Goal: Answer question/provide support: Share knowledge or assist other users

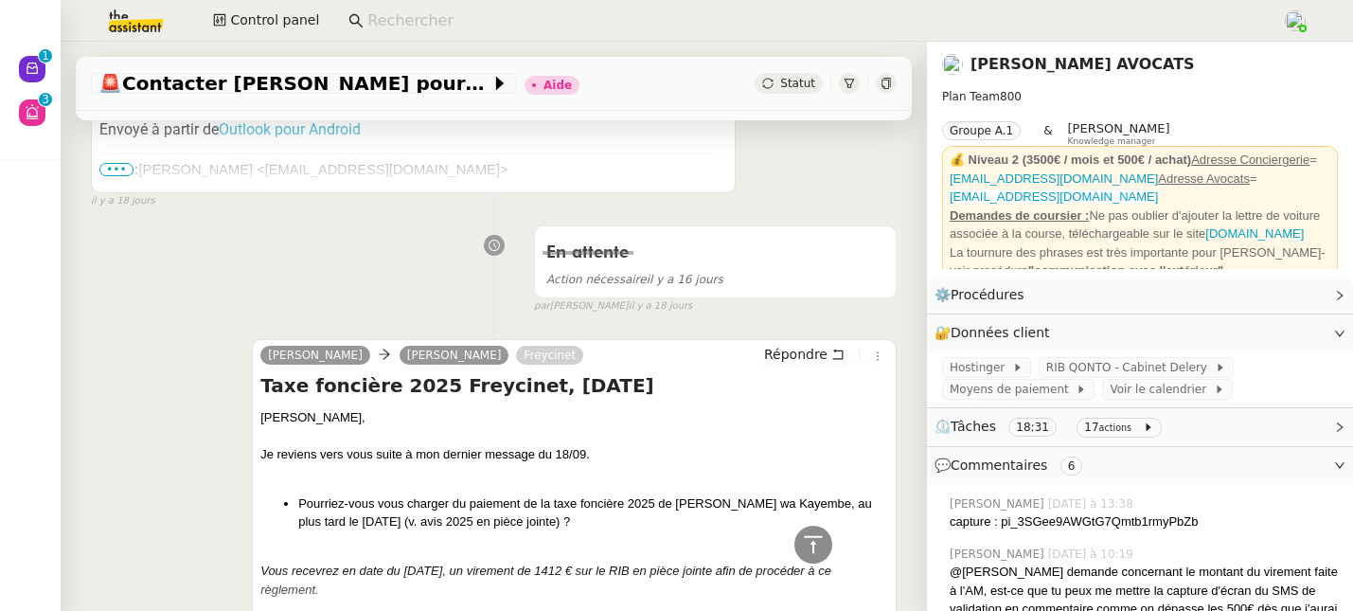
scroll to position [2387, 0]
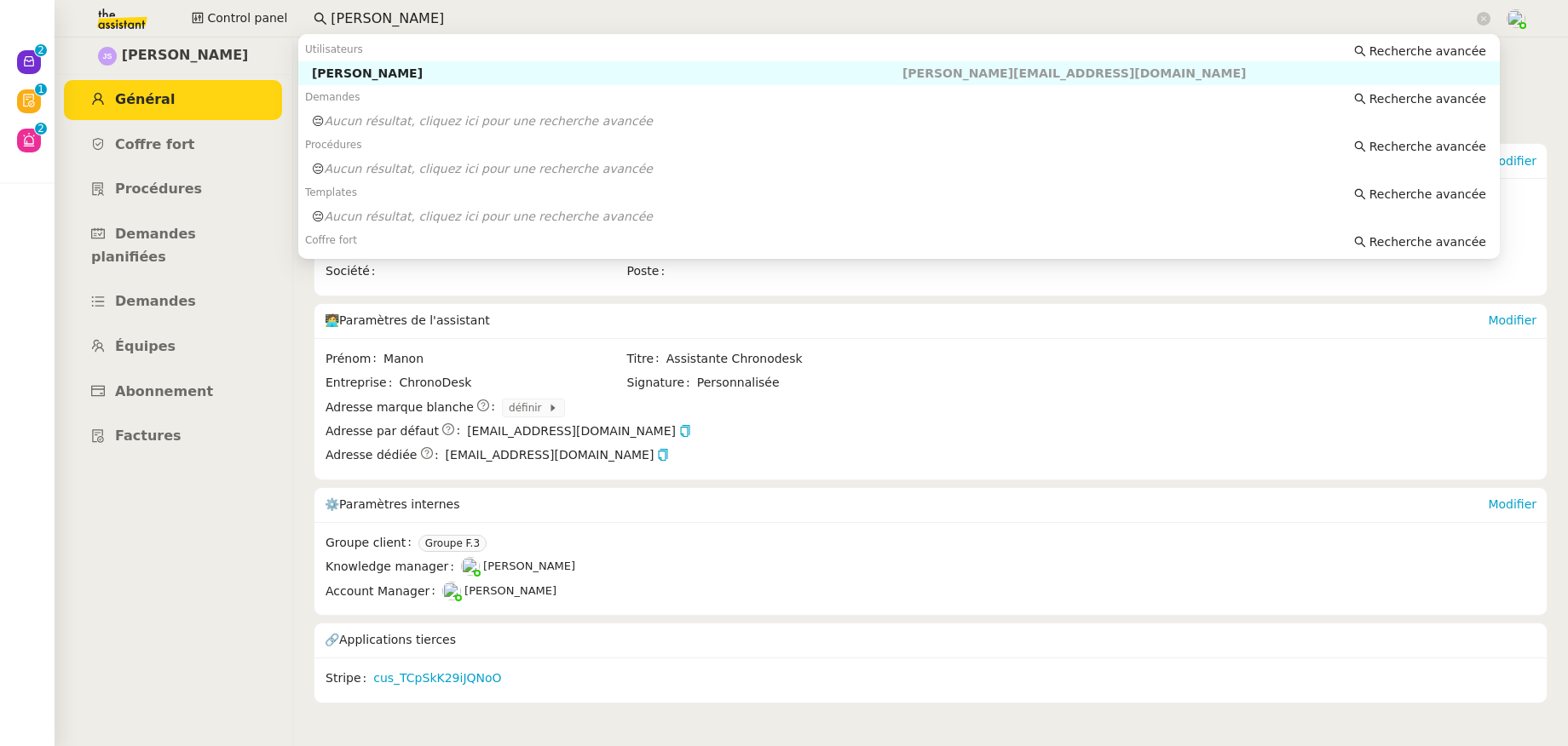
drag, startPoint x: 463, startPoint y: 24, endPoint x: 308, endPoint y: 21, distance: 155.0
click at [308, 21] on nz-input-group "Jessica SANSON" at bounding box center [902, 19] width 1195 height 25
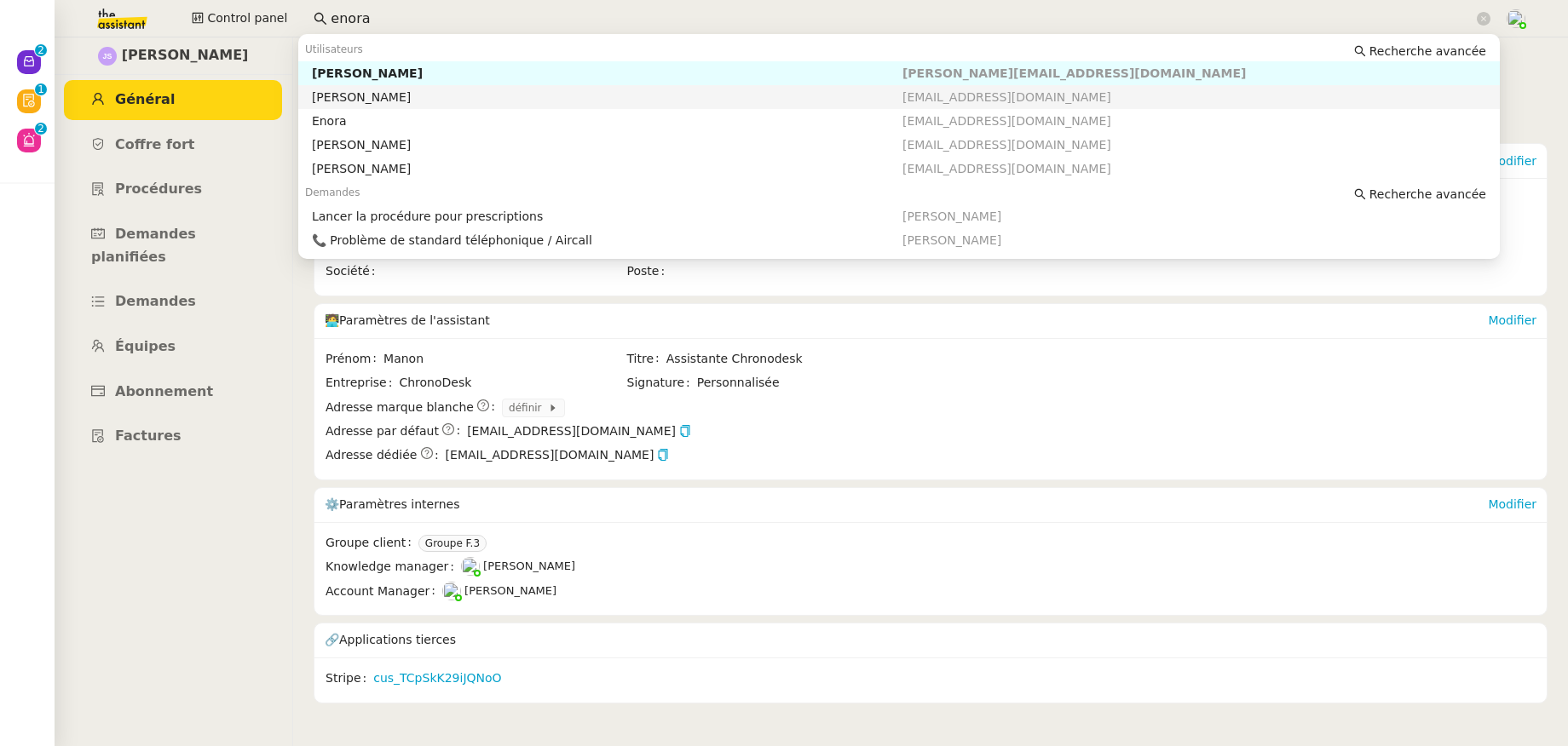
click at [369, 99] on div "Enora Conan" at bounding box center [607, 96] width 590 height 15
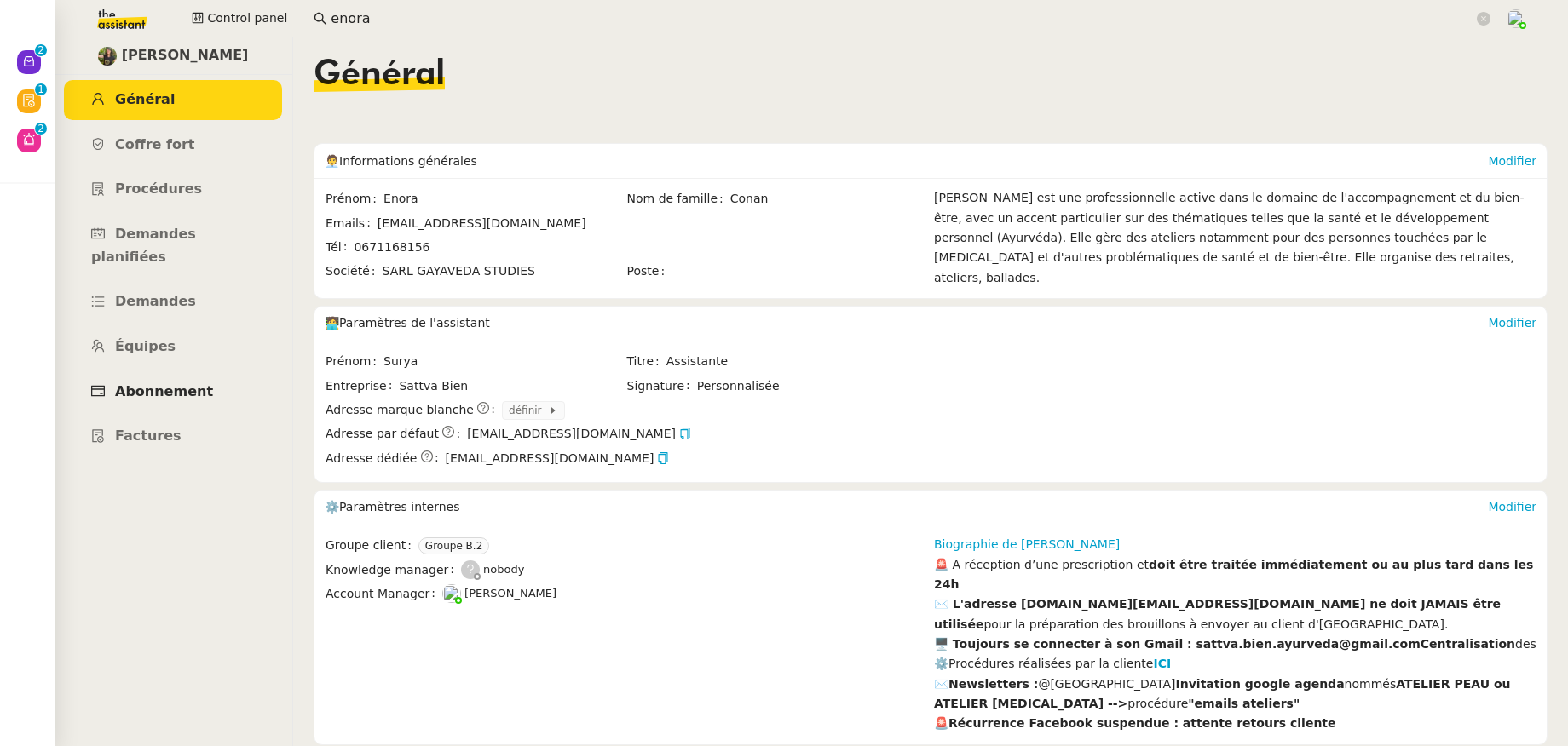
click at [187, 383] on span "Abonnement" at bounding box center [164, 391] width 98 height 16
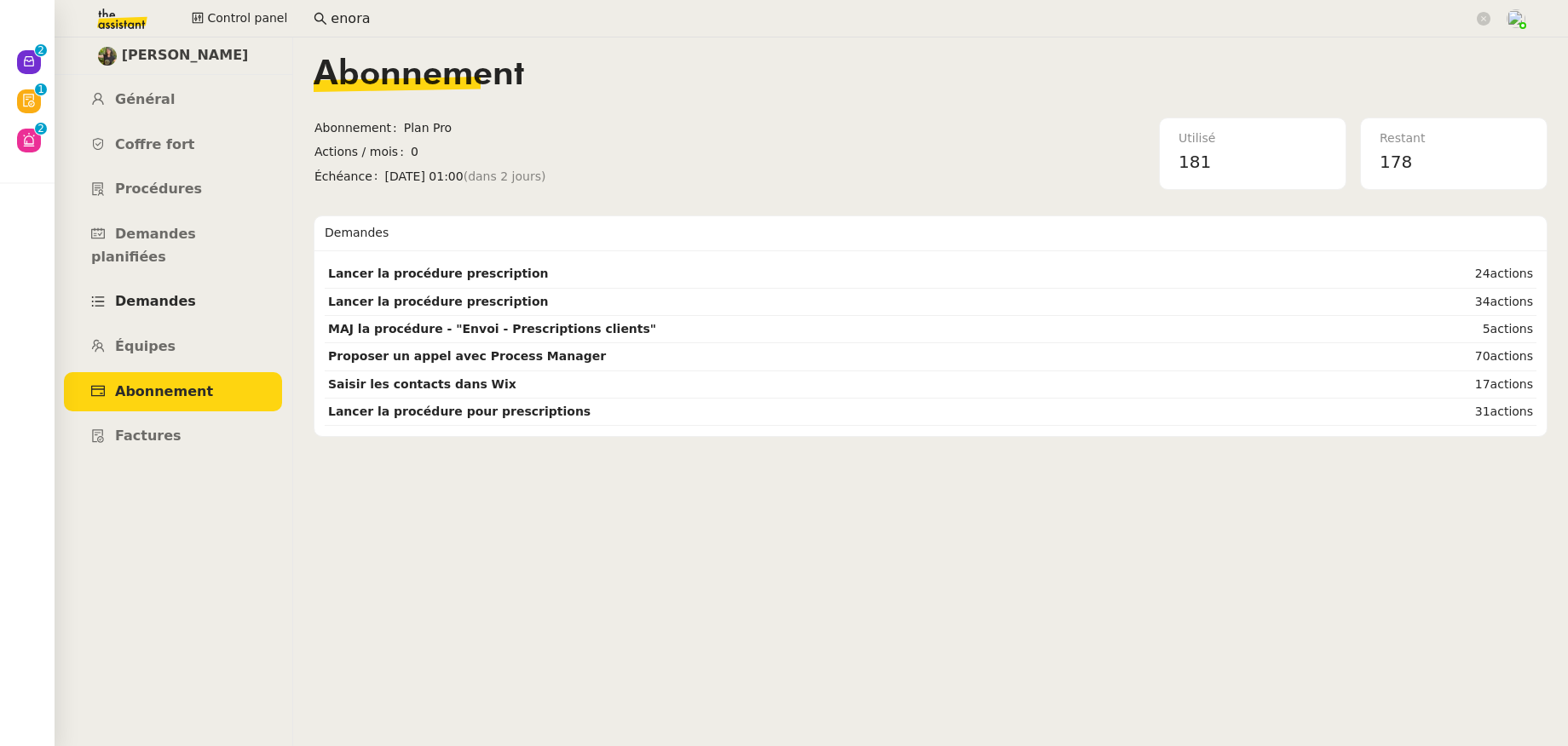
click at [157, 293] on span "Demandes" at bounding box center [156, 301] width 81 height 16
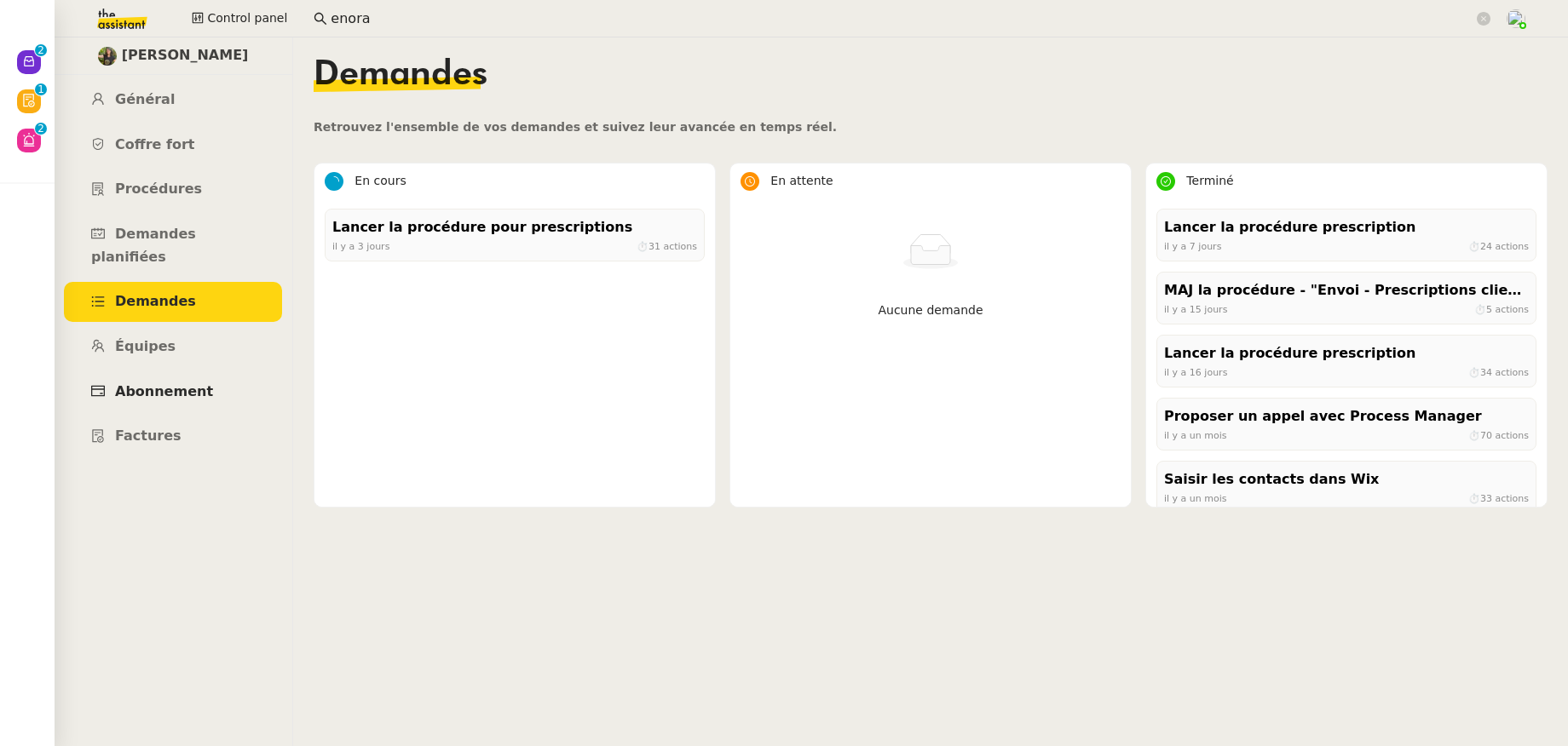
click at [160, 383] on span "Abonnement" at bounding box center [164, 391] width 98 height 16
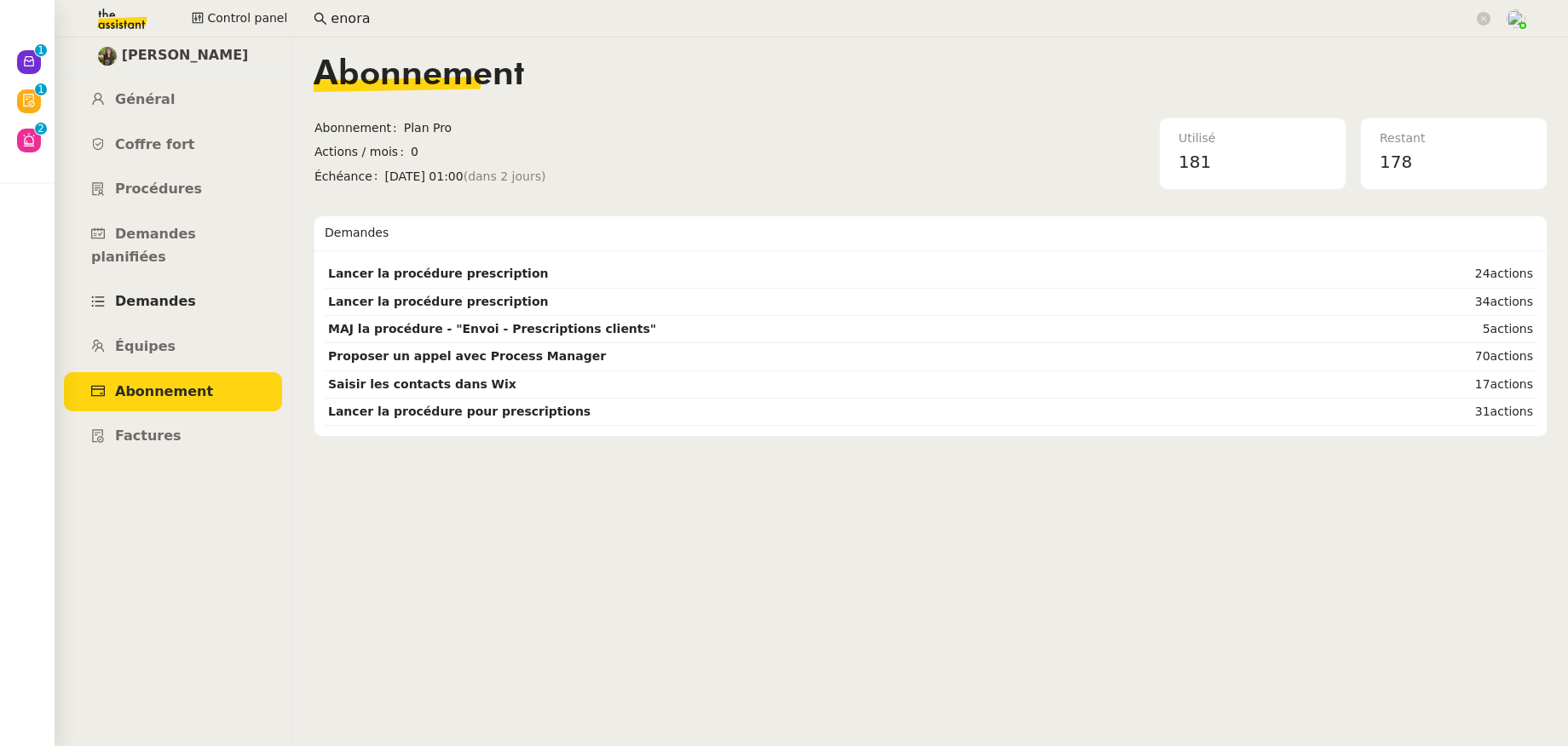
click at [168, 293] on span "Demandes" at bounding box center [156, 301] width 81 height 16
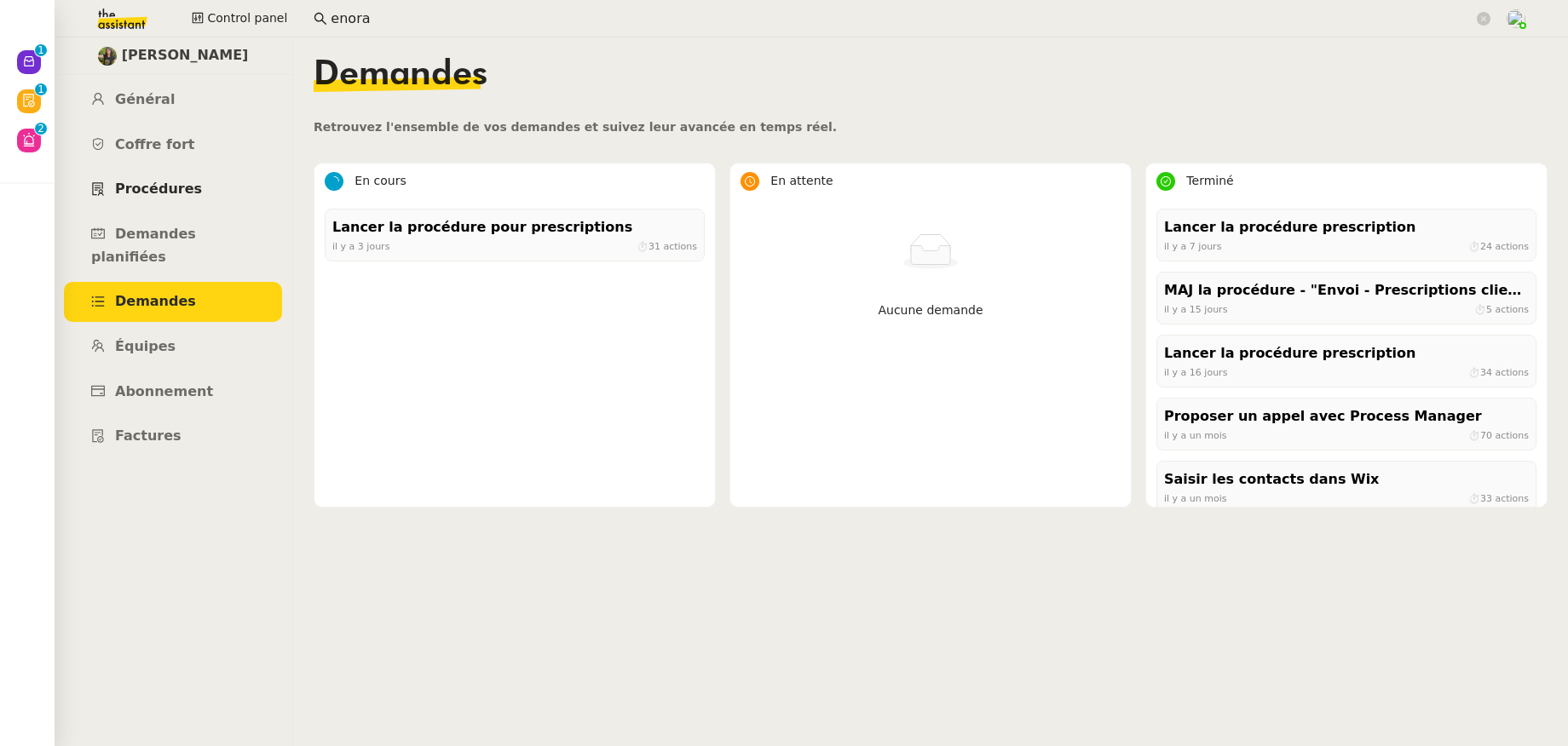
click at [162, 199] on link "Procédures" at bounding box center [173, 189] width 218 height 40
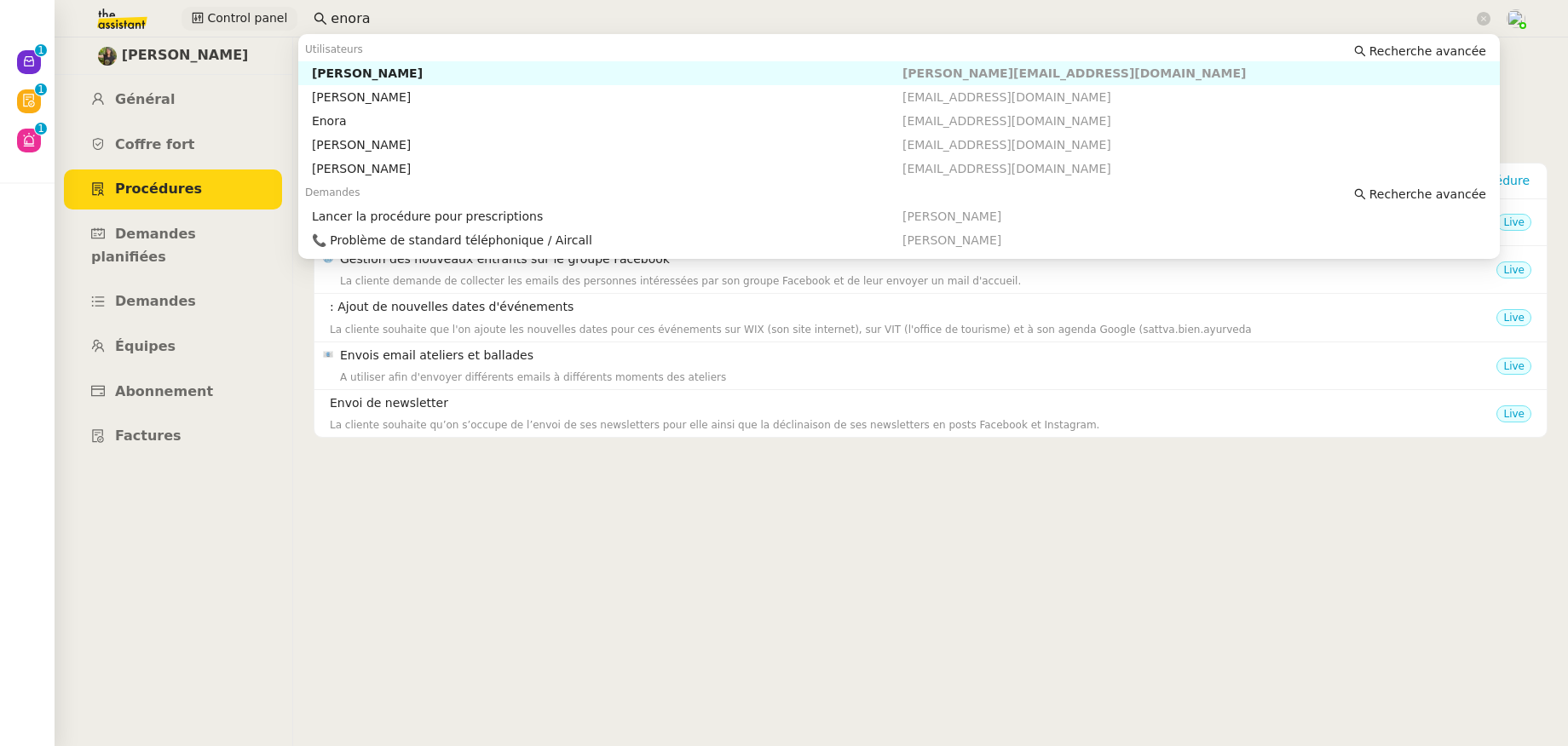
drag, startPoint x: 396, startPoint y: 13, endPoint x: 283, endPoint y: 8, distance: 113.1
click at [283, 8] on div "Control panel enora" at bounding box center [783, 19] width 1482 height 38
click at [407, 72] on div "Naresh FAZAL KARIM" at bounding box center [607, 73] width 590 height 15
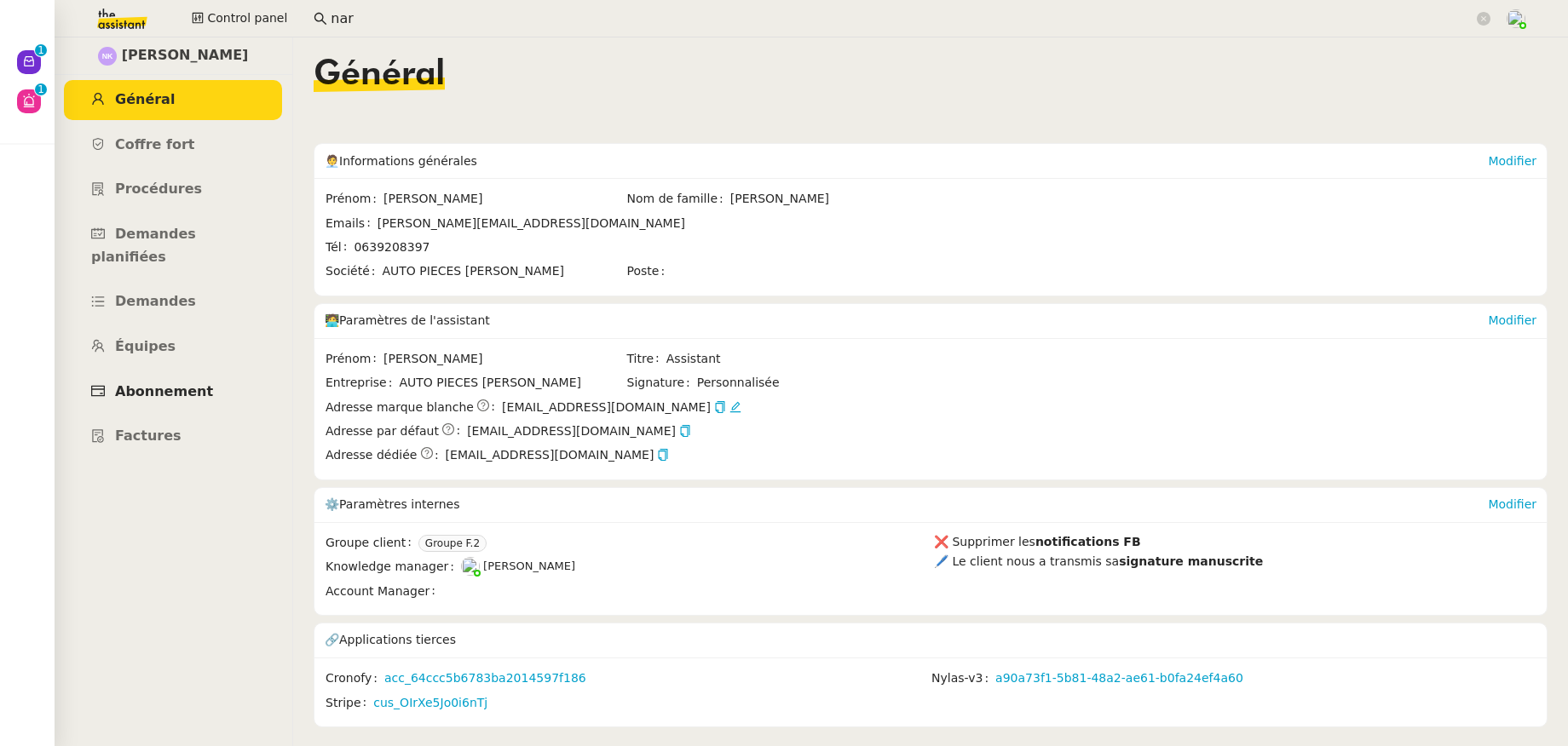
click at [192, 383] on span "Abonnement" at bounding box center [164, 391] width 98 height 16
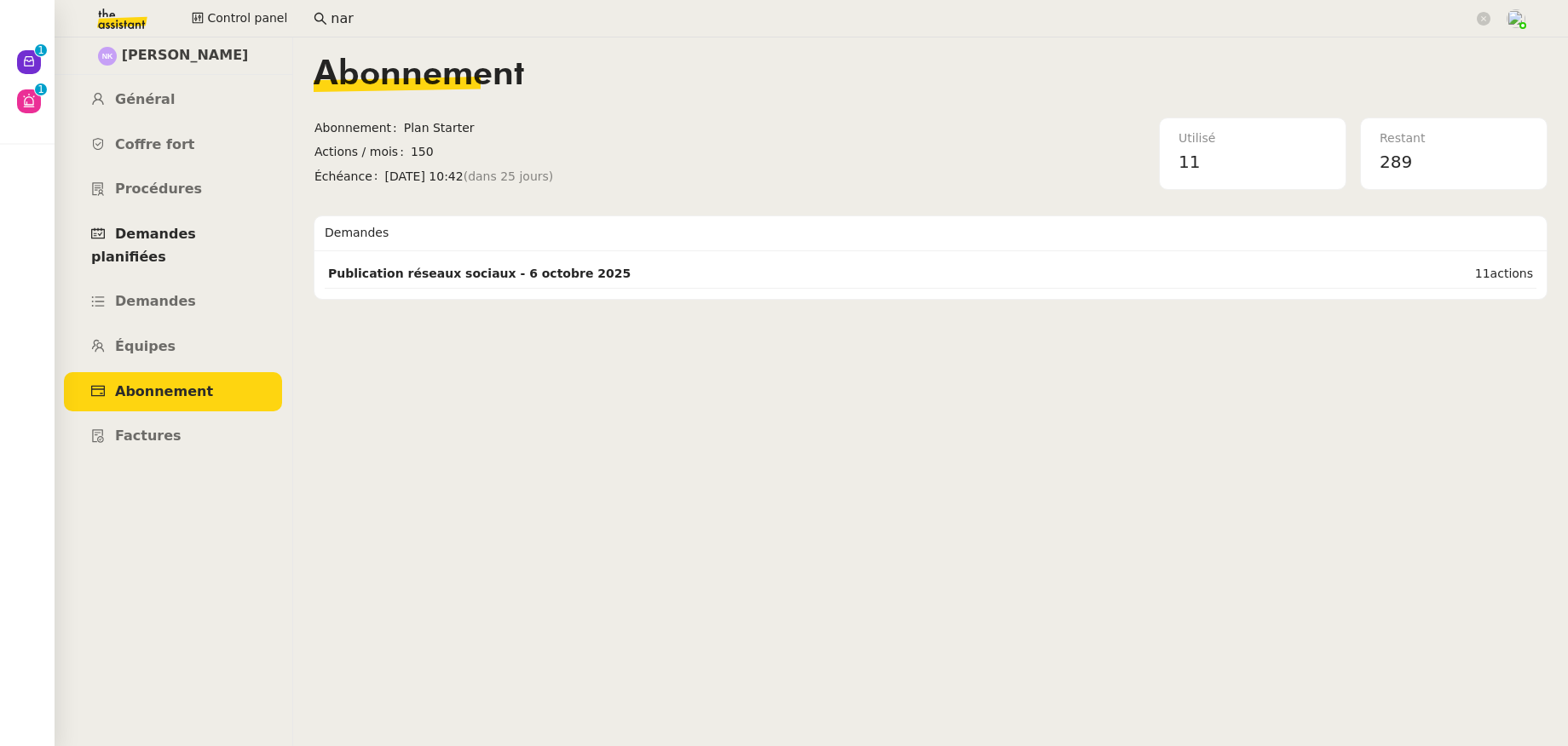
click at [161, 242] on link "Demandes planifiées" at bounding box center [173, 246] width 218 height 62
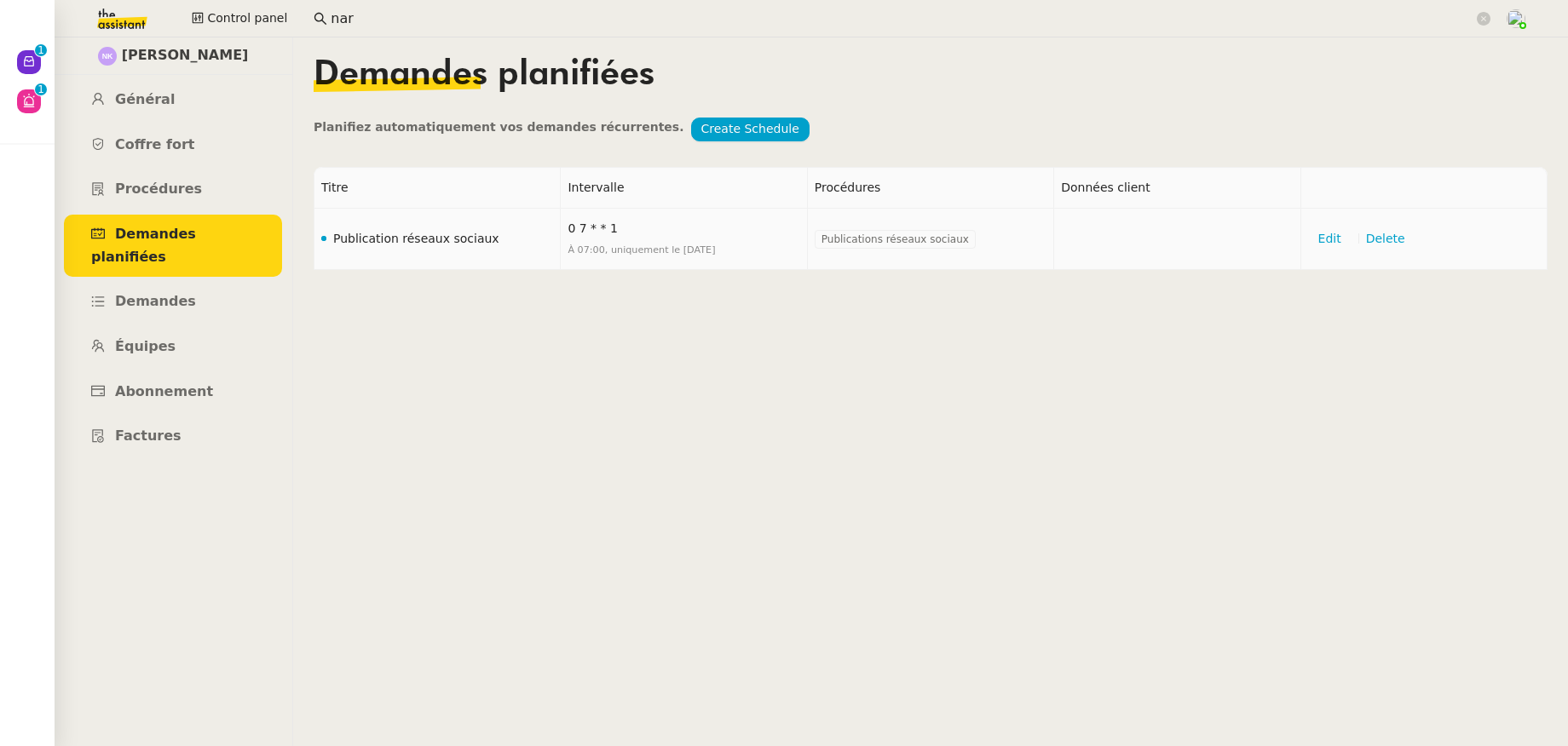
drag, startPoint x: 500, startPoint y: 241, endPoint x: 334, endPoint y: 241, distance: 166.0
click at [334, 241] on td "Publication réseaux sociaux" at bounding box center [437, 239] width 247 height 61
copy td "Publication réseaux sociaux"
click at [145, 86] on link "Général" at bounding box center [173, 100] width 218 height 40
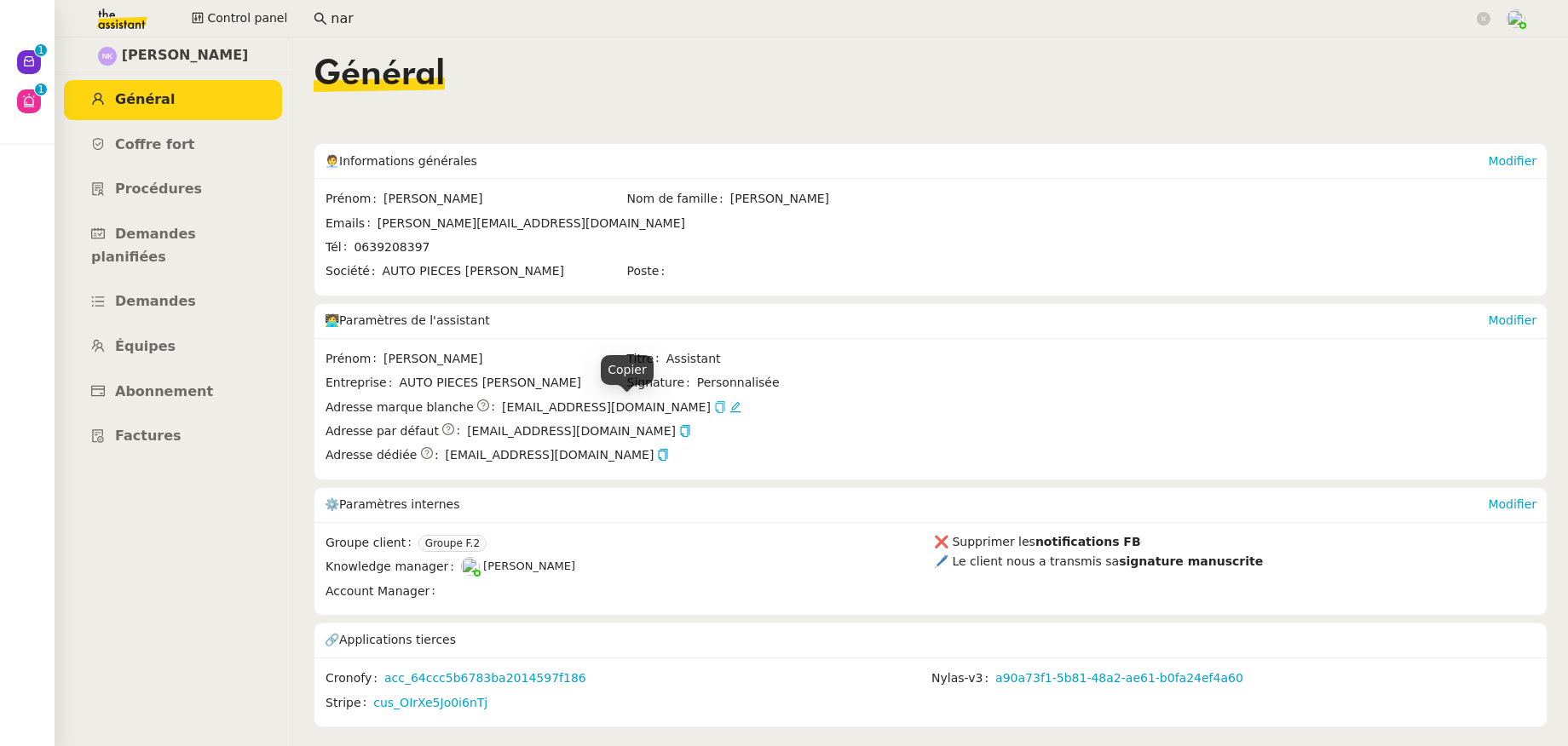
click at [714, 409] on icon "button" at bounding box center [719, 407] width 12 height 12
click at [715, 408] on icon "button" at bounding box center [719, 407] width 9 height 12
click at [161, 373] on link "Abonnement" at bounding box center [173, 392] width 218 height 40
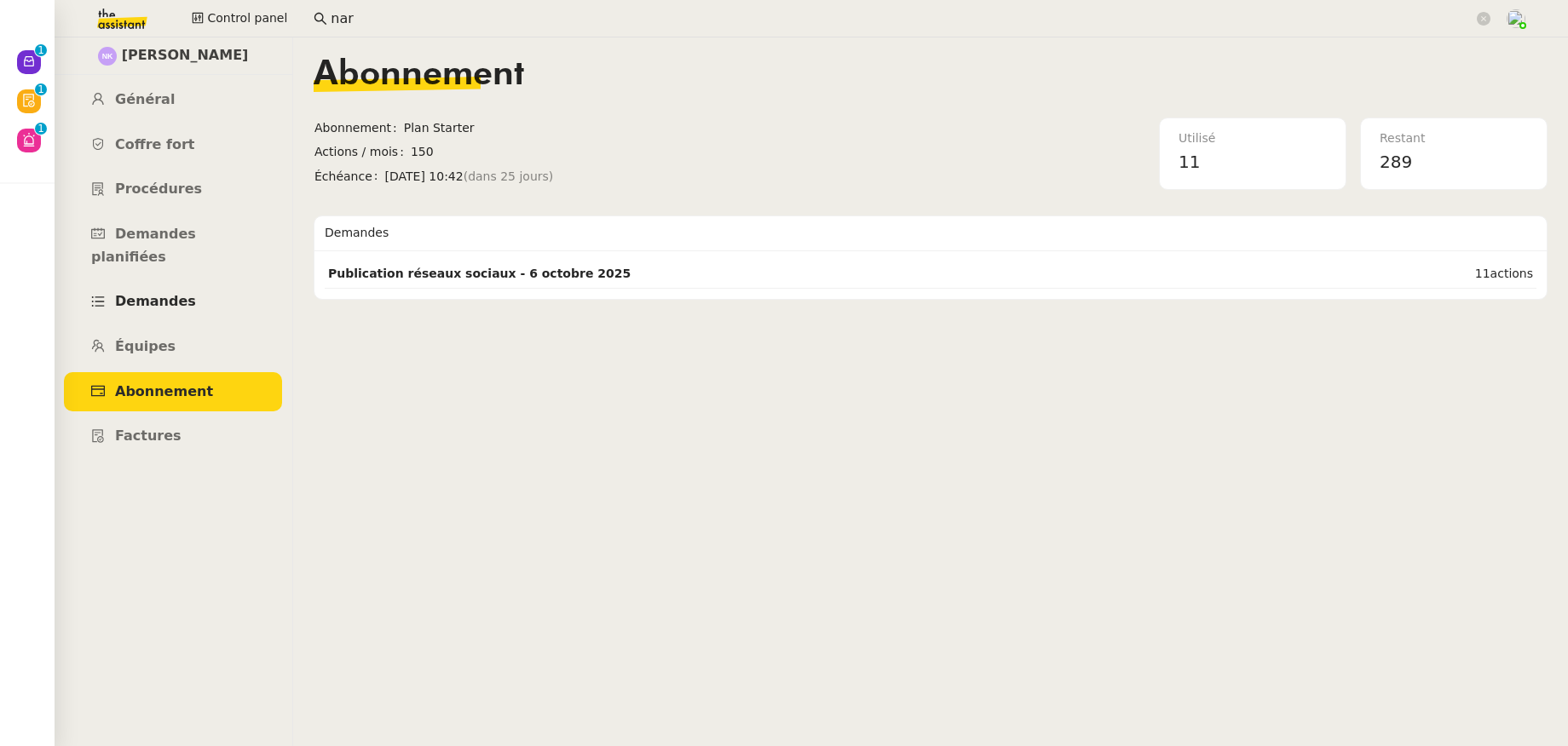
click at [161, 293] on span "Demandes" at bounding box center [156, 301] width 81 height 16
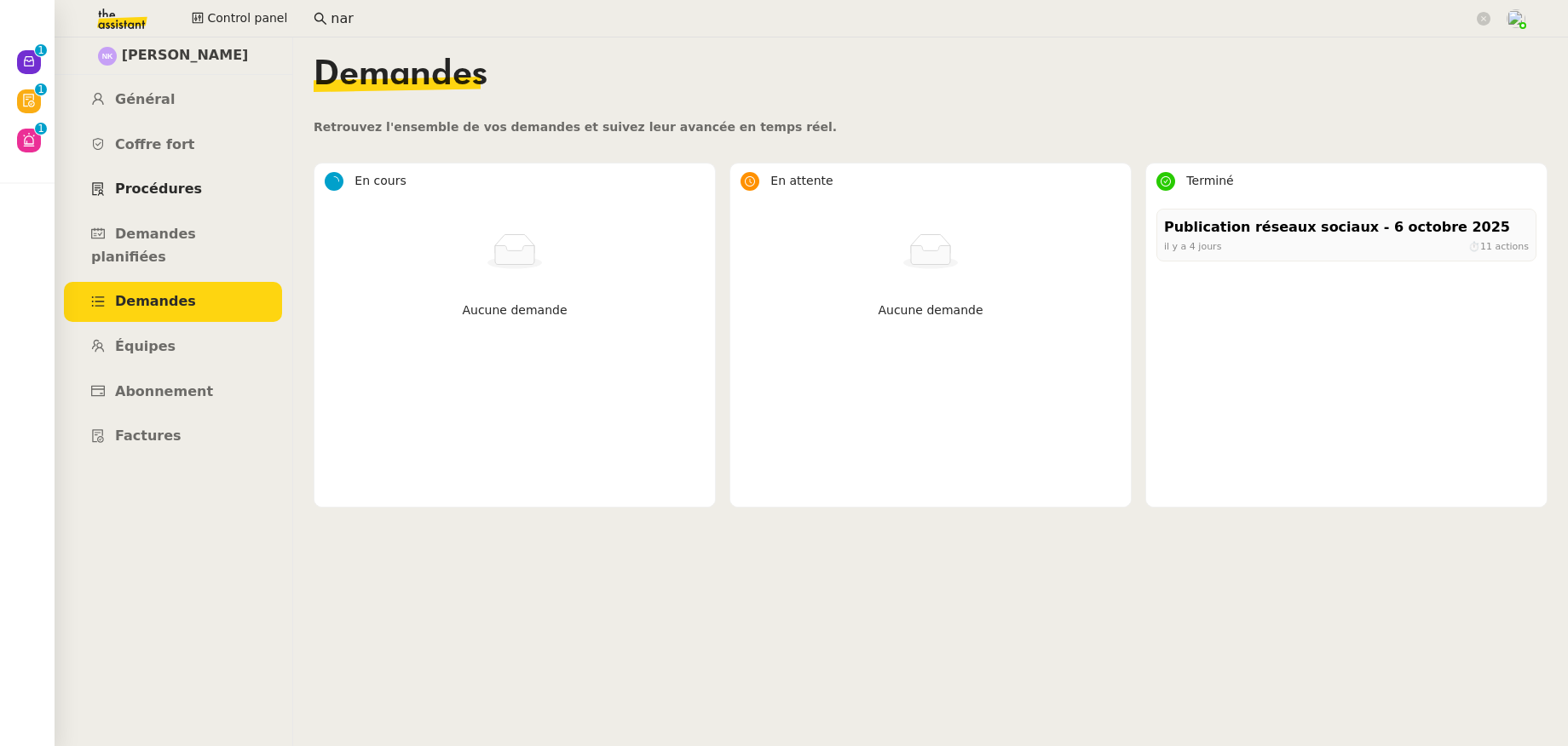
click at [159, 192] on span "Procédures" at bounding box center [158, 189] width 87 height 16
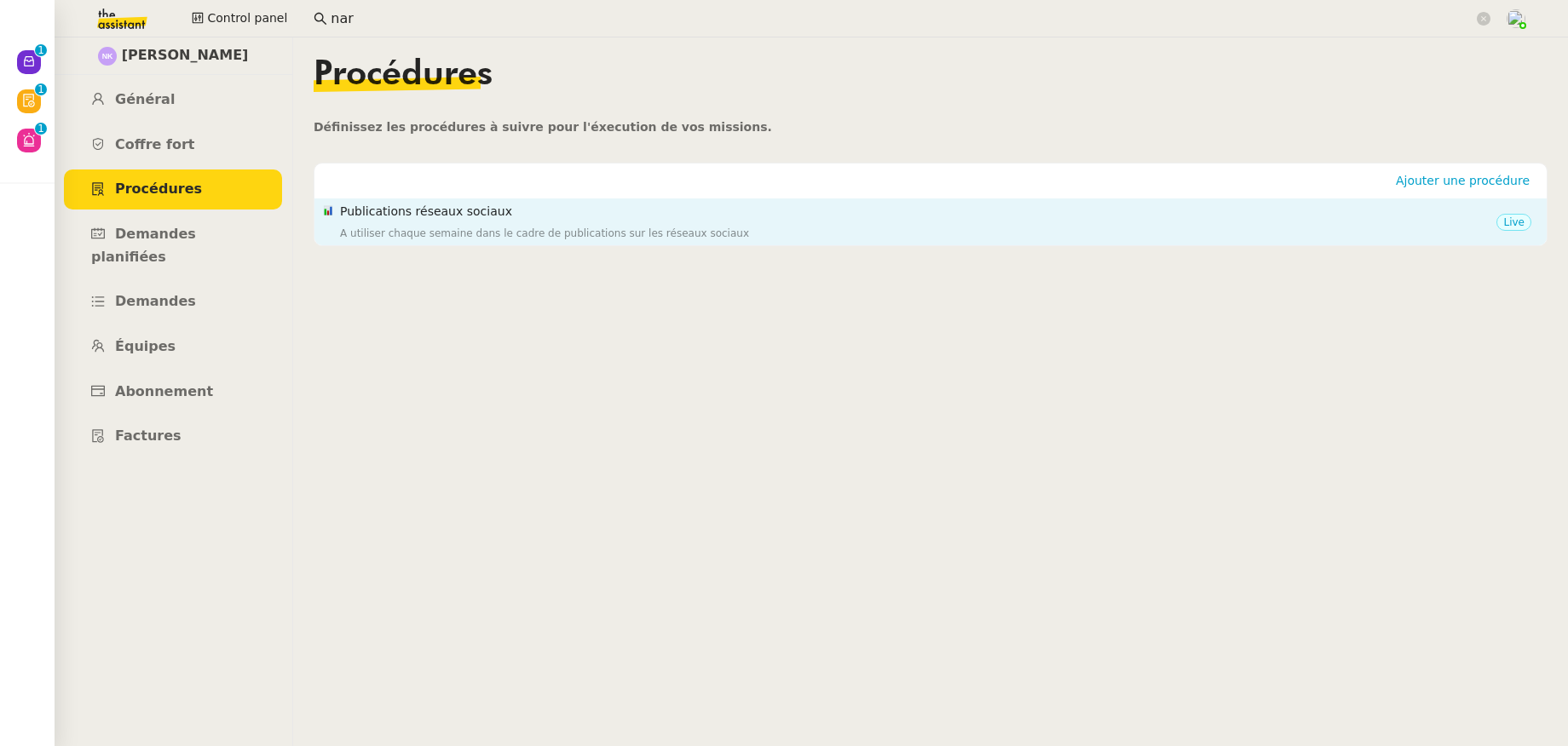
click at [409, 225] on div "A utiliser chaque semaine dans le cadre de publications sur les réseaux sociaux" at bounding box center [918, 233] width 1157 height 17
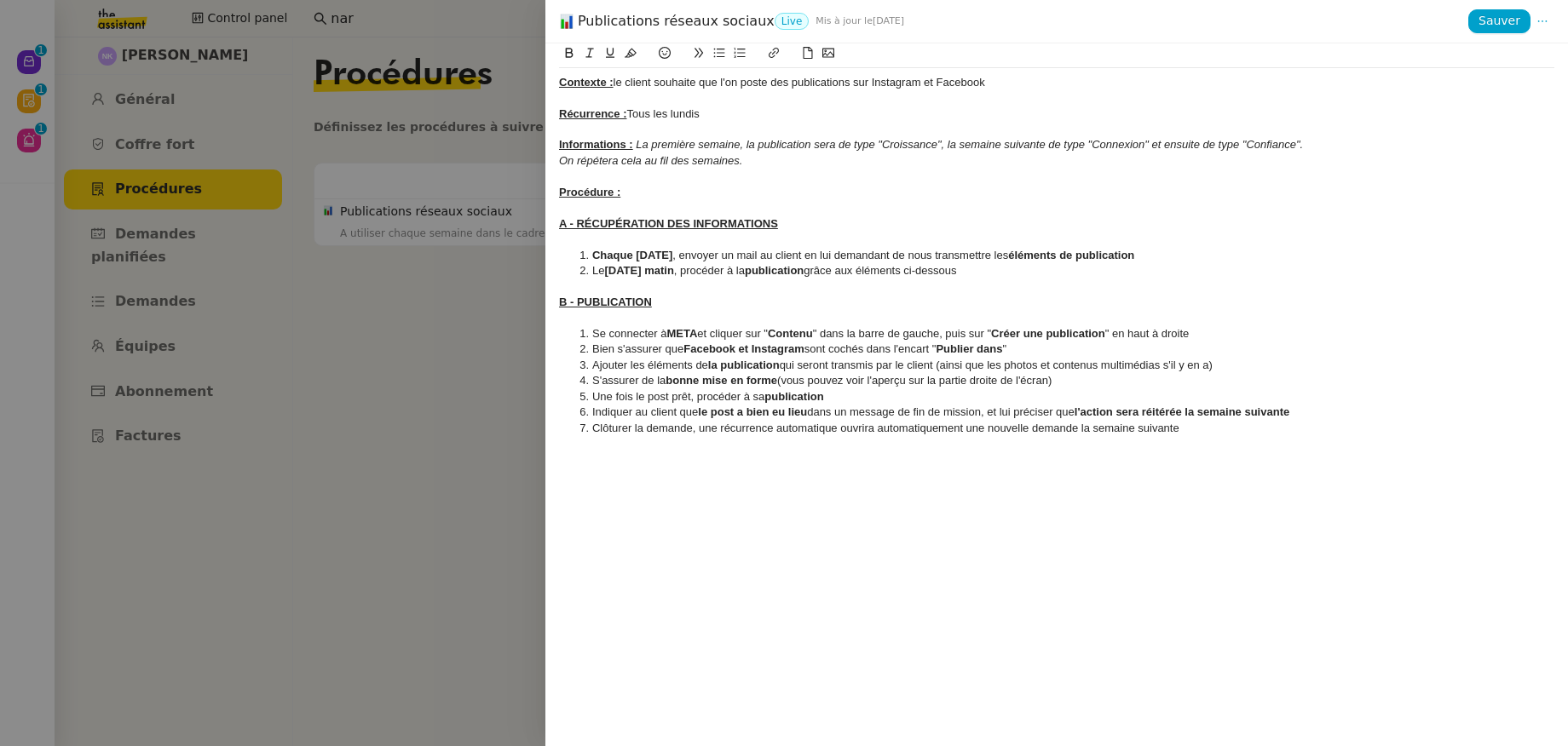
click at [433, 401] on div at bounding box center [784, 373] width 1568 height 746
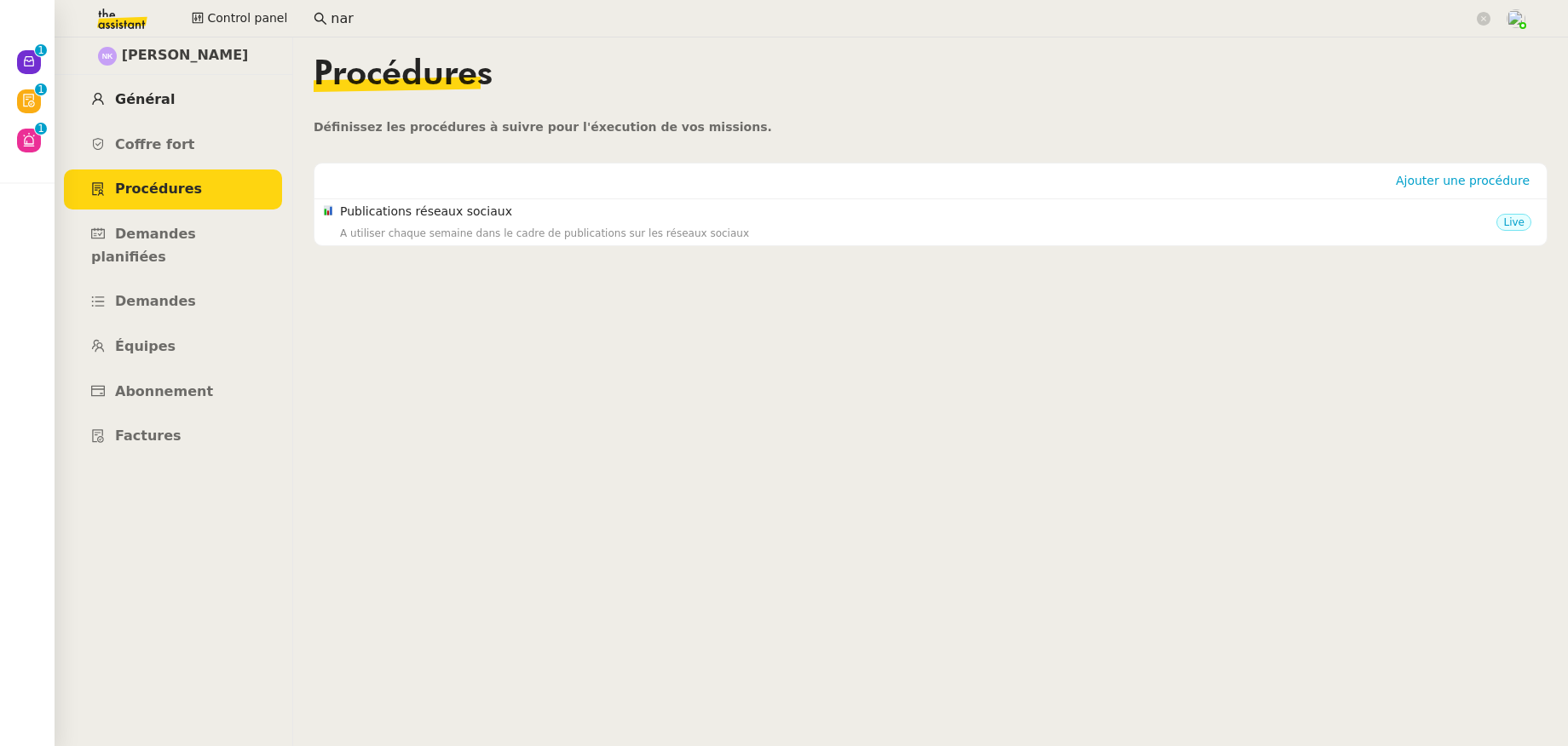
click at [128, 98] on span "Général" at bounding box center [145, 99] width 59 height 16
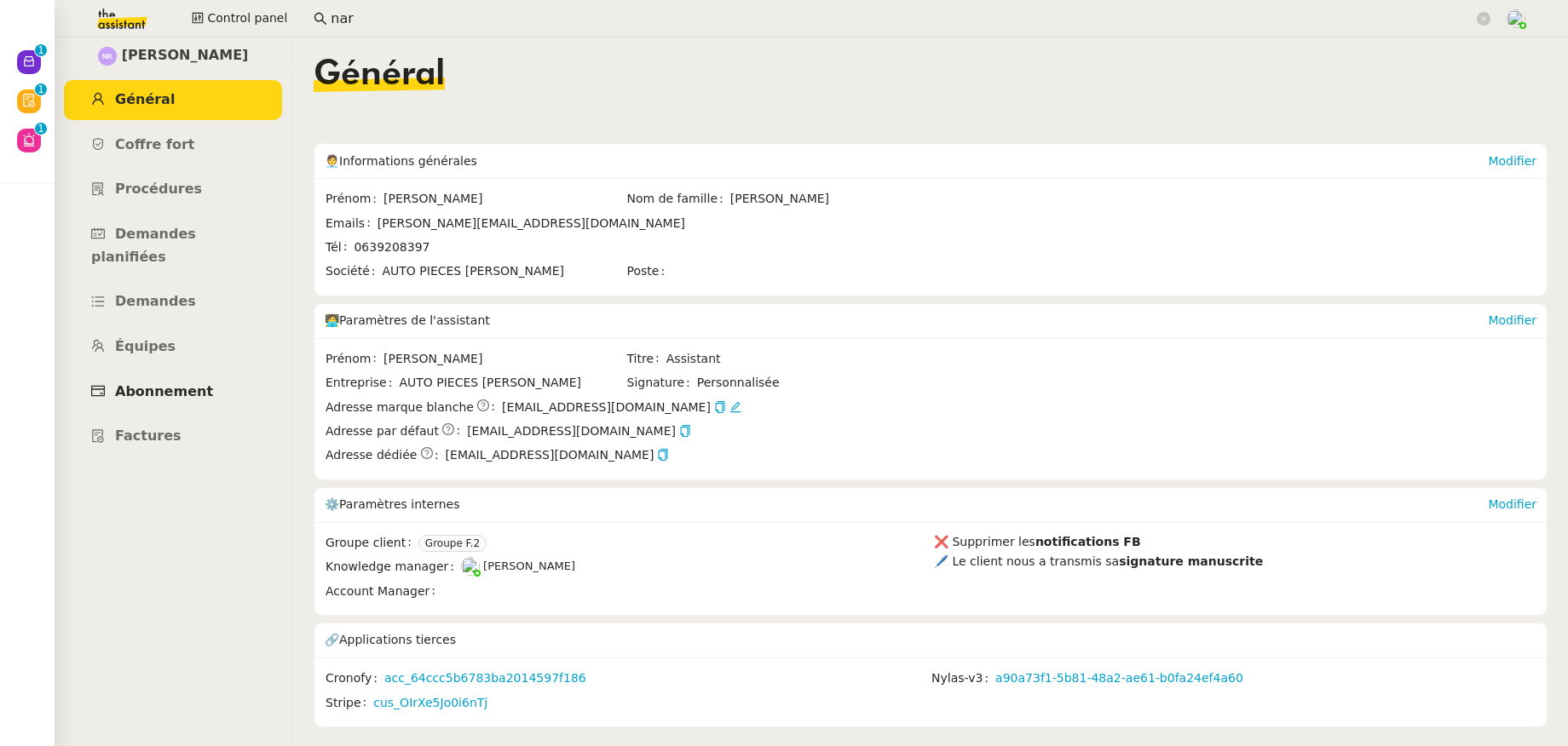
click at [162, 383] on span "Abonnement" at bounding box center [164, 391] width 98 height 16
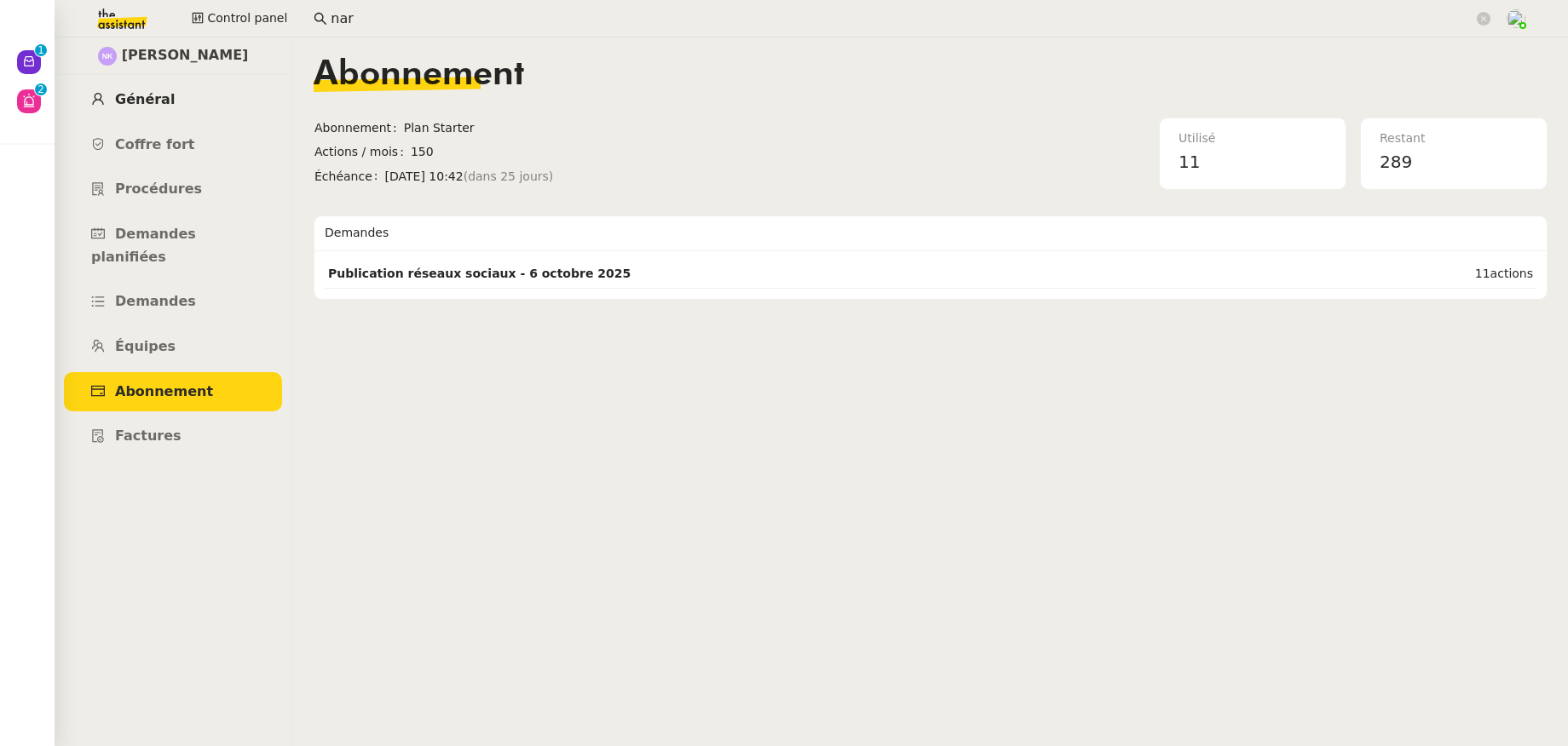
click at [151, 103] on span "Général" at bounding box center [145, 99] width 59 height 16
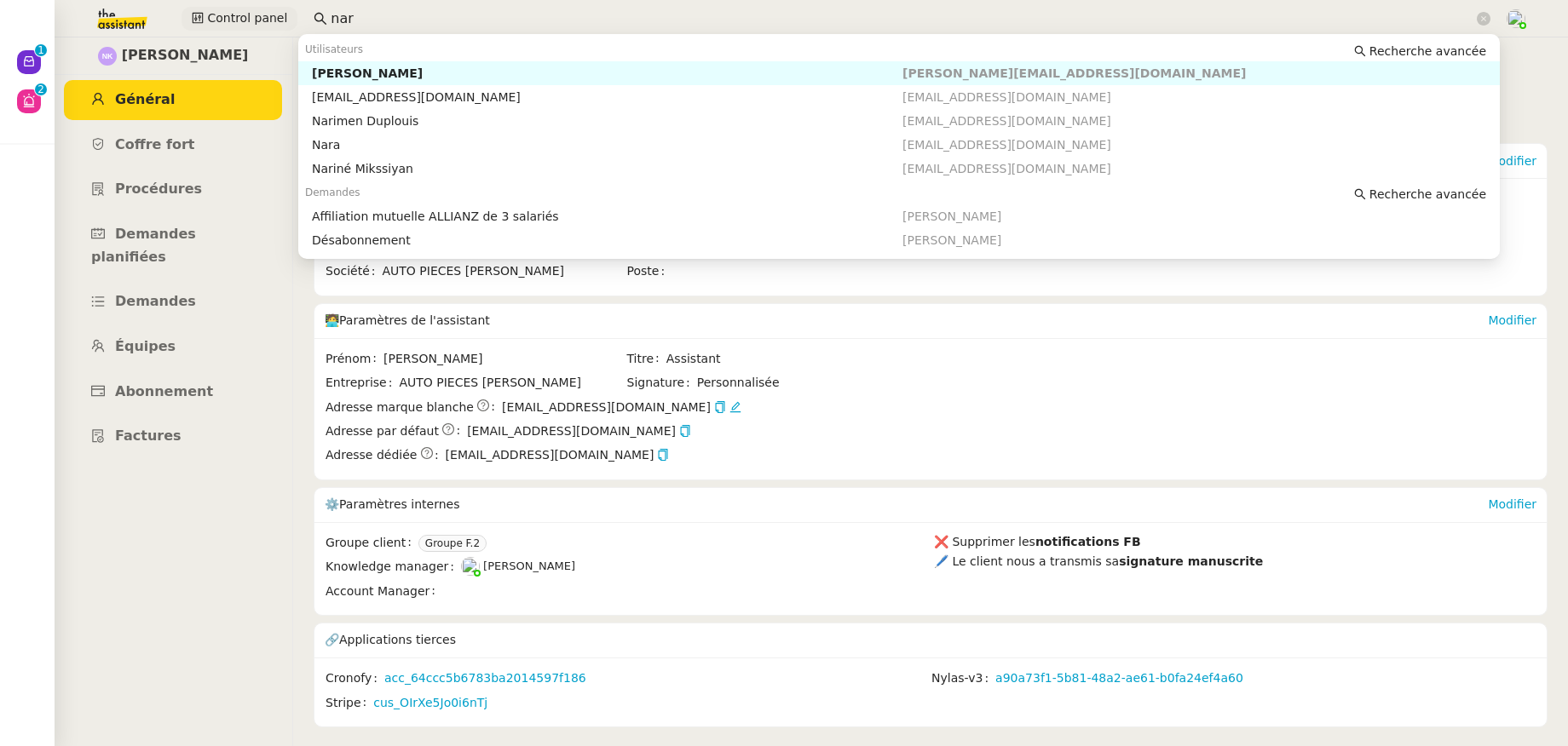
drag, startPoint x: 393, startPoint y: 13, endPoint x: 275, endPoint y: 12, distance: 118.0
click at [275, 12] on div "Control panel nar" at bounding box center [783, 19] width 1482 height 38
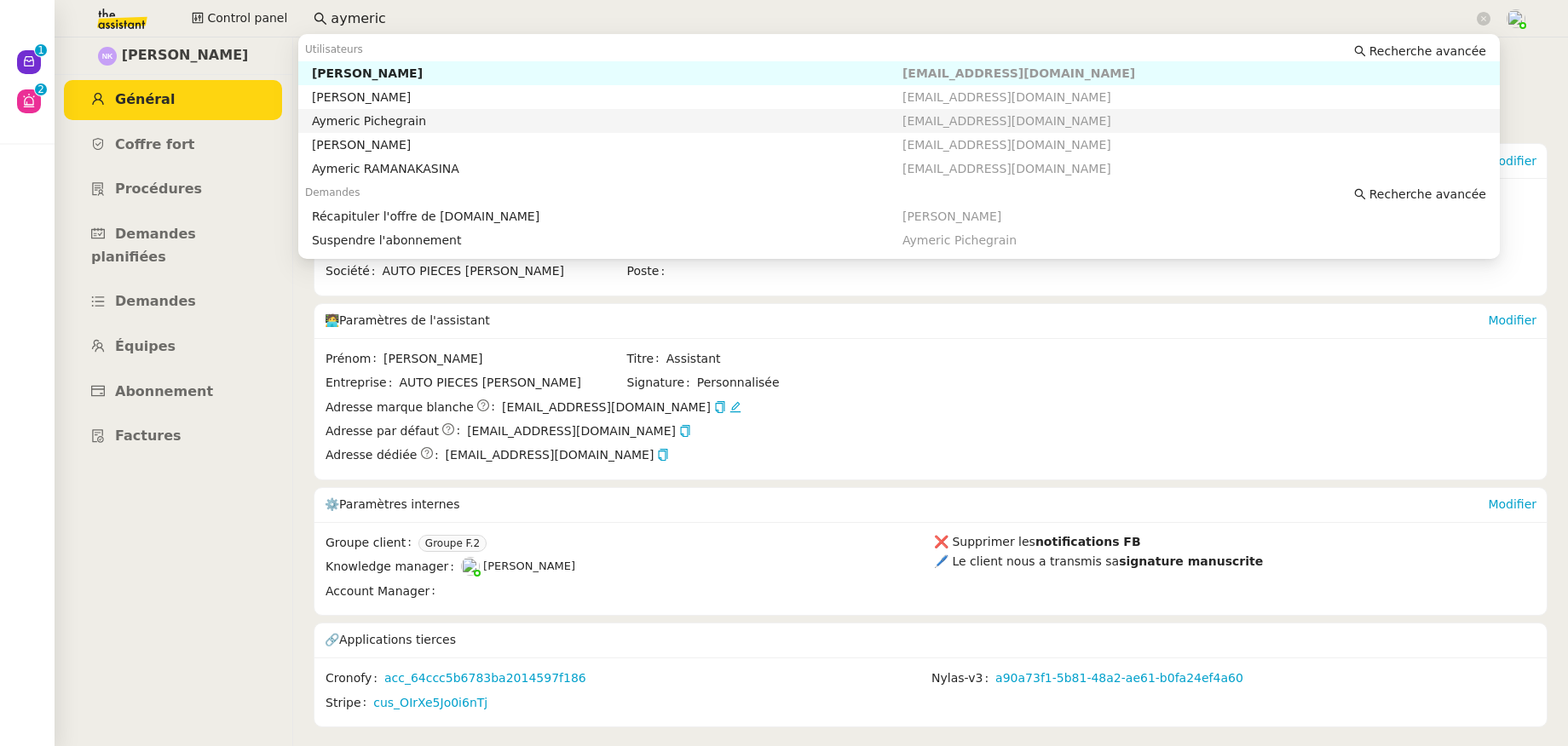
click at [379, 122] on div "Aymeric Pichegrain" at bounding box center [607, 121] width 590 height 15
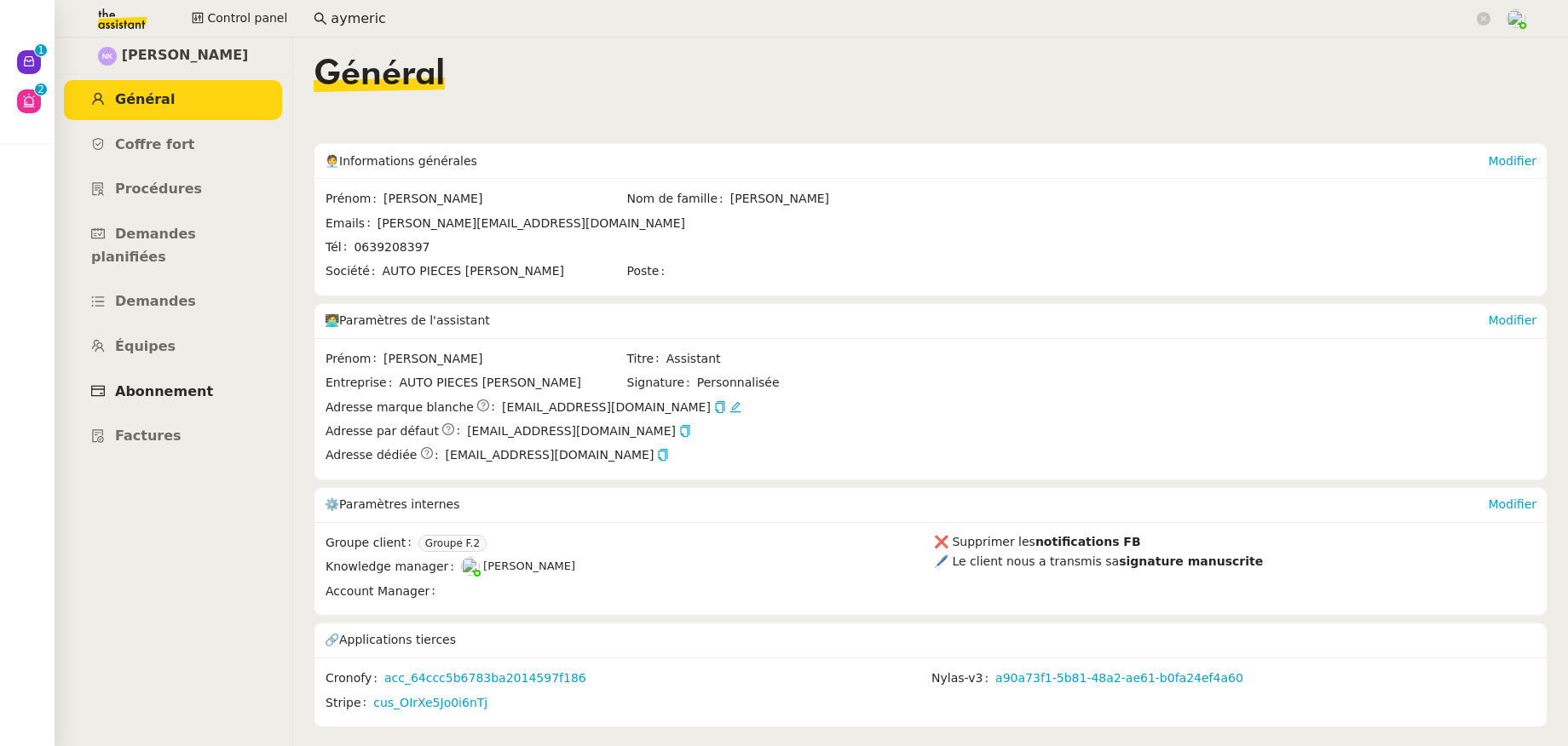
click at [186, 383] on span "Abonnement" at bounding box center [164, 391] width 98 height 16
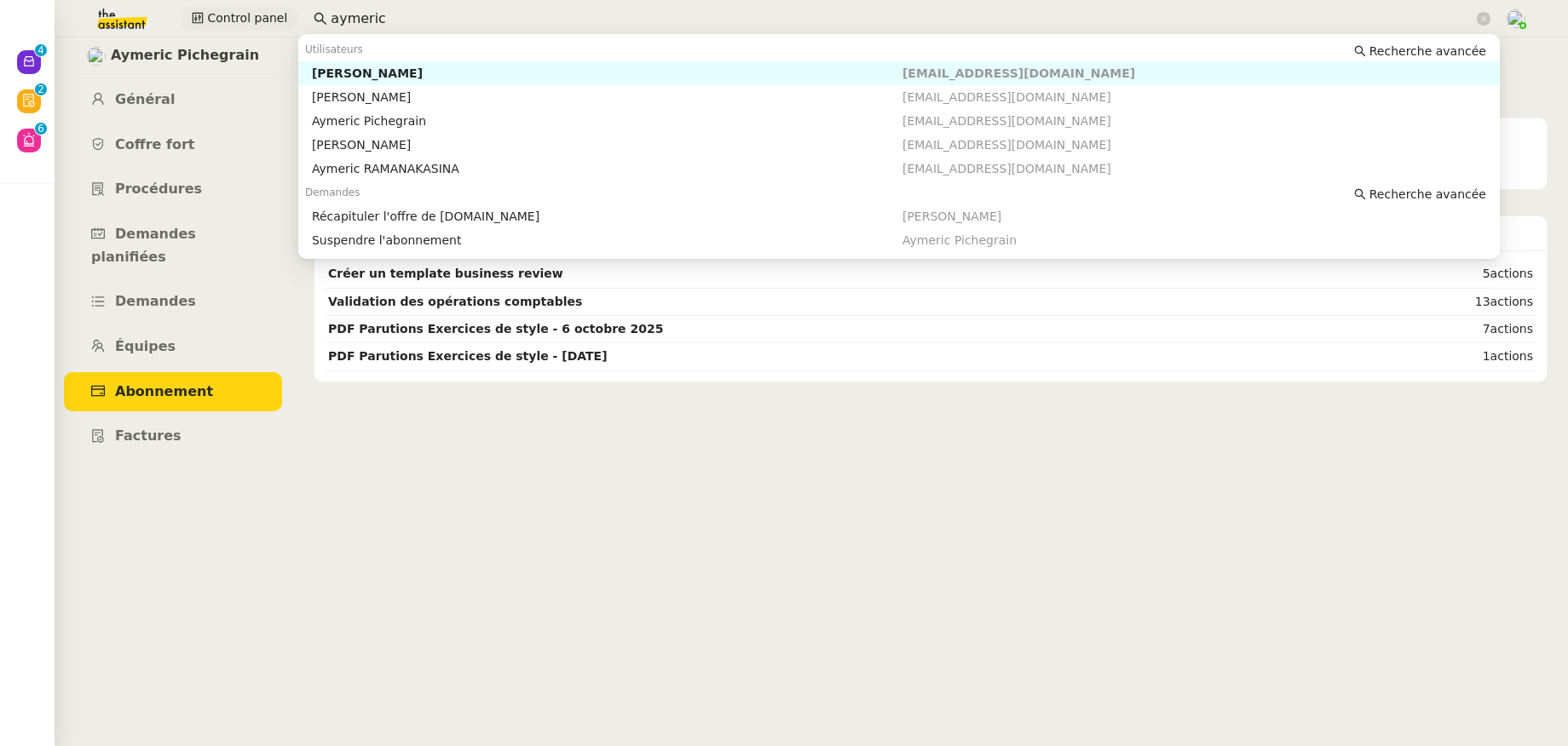
drag, startPoint x: 464, startPoint y: 19, endPoint x: 282, endPoint y: 19, distance: 182.0
click at [282, 19] on div "Control panel aymeric" at bounding box center [783, 19] width 1482 height 38
click at [342, 70] on div "[PERSON_NAME]" at bounding box center [607, 73] width 590 height 15
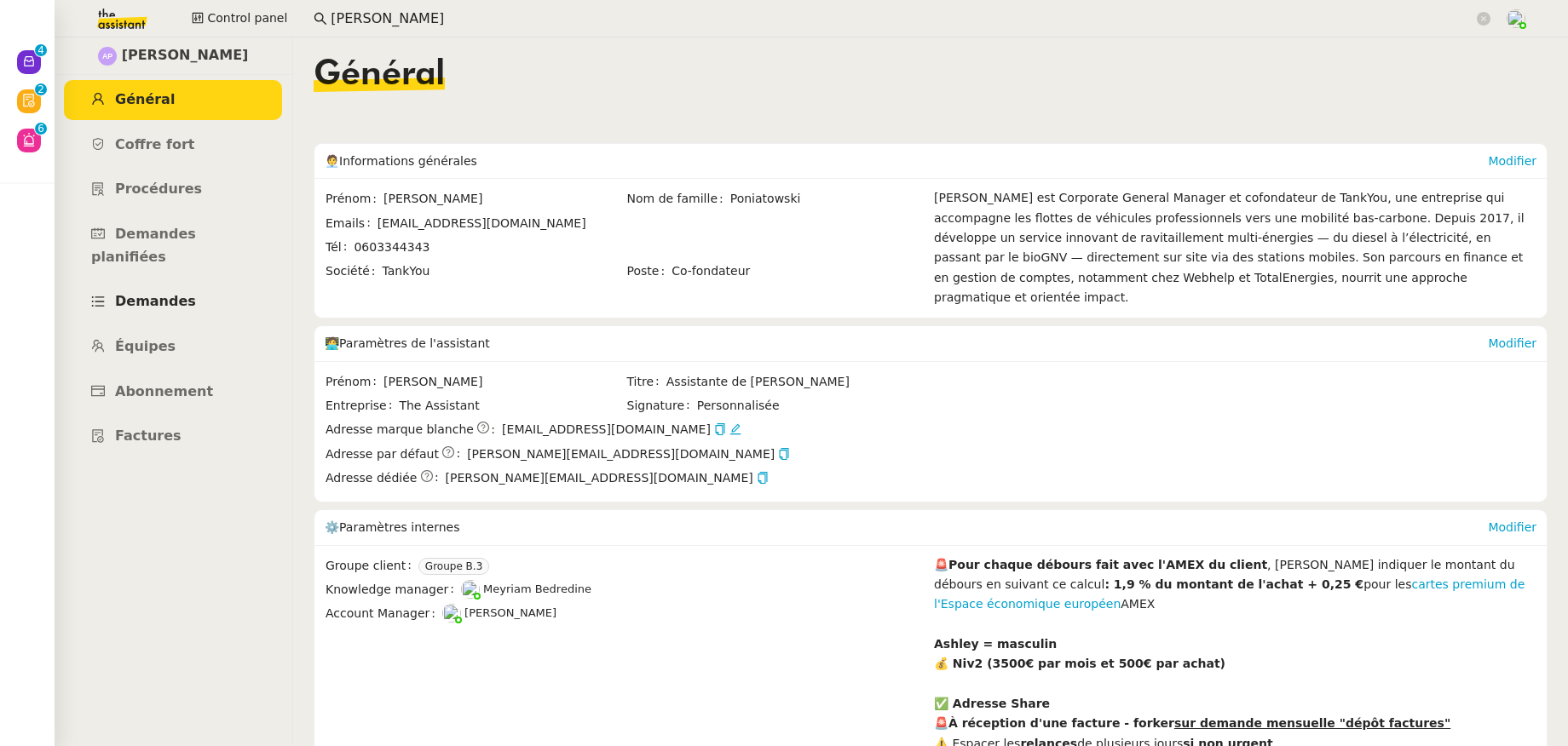
click at [185, 282] on link "Demandes" at bounding box center [173, 301] width 218 height 40
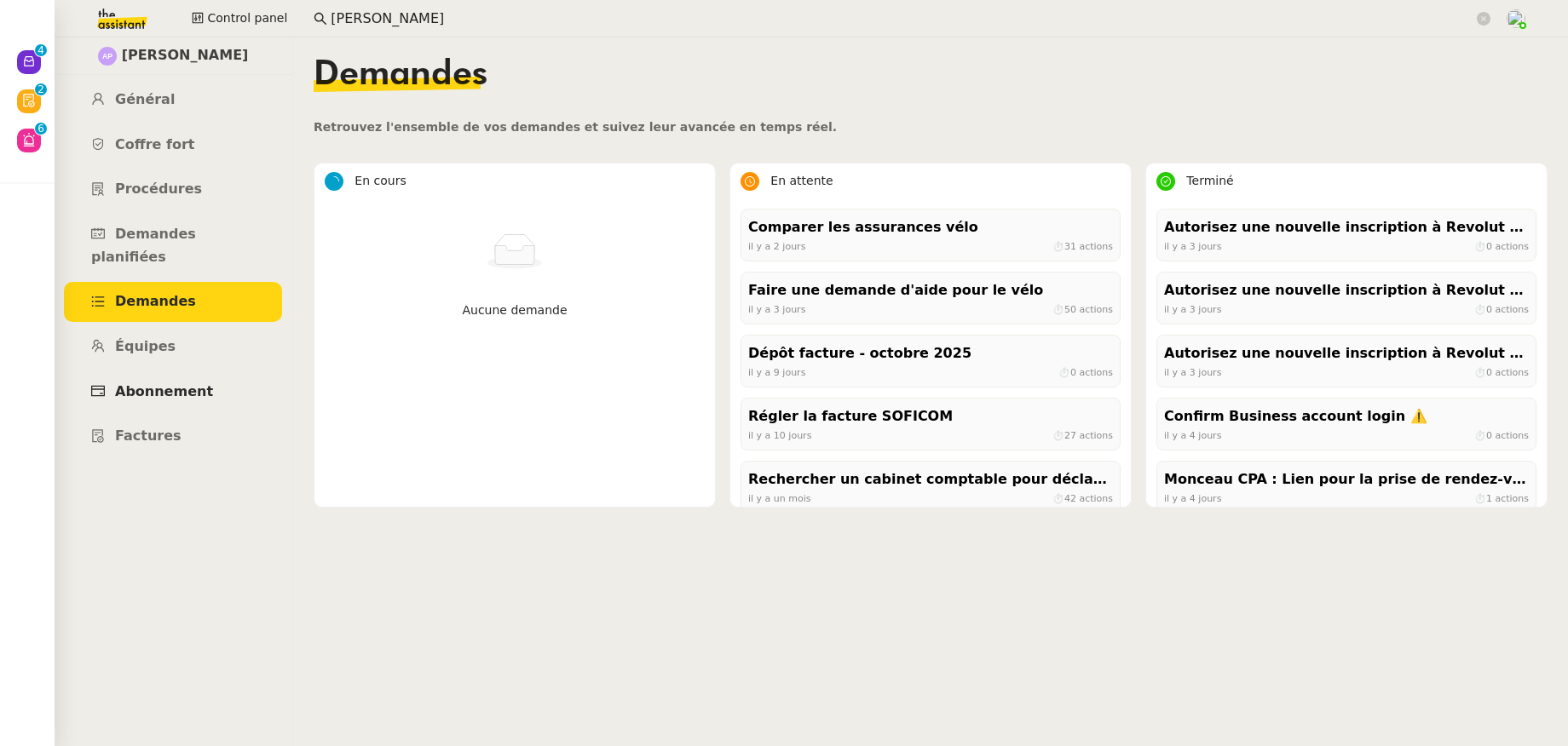
click at [181, 383] on span "Abonnement" at bounding box center [164, 391] width 98 height 16
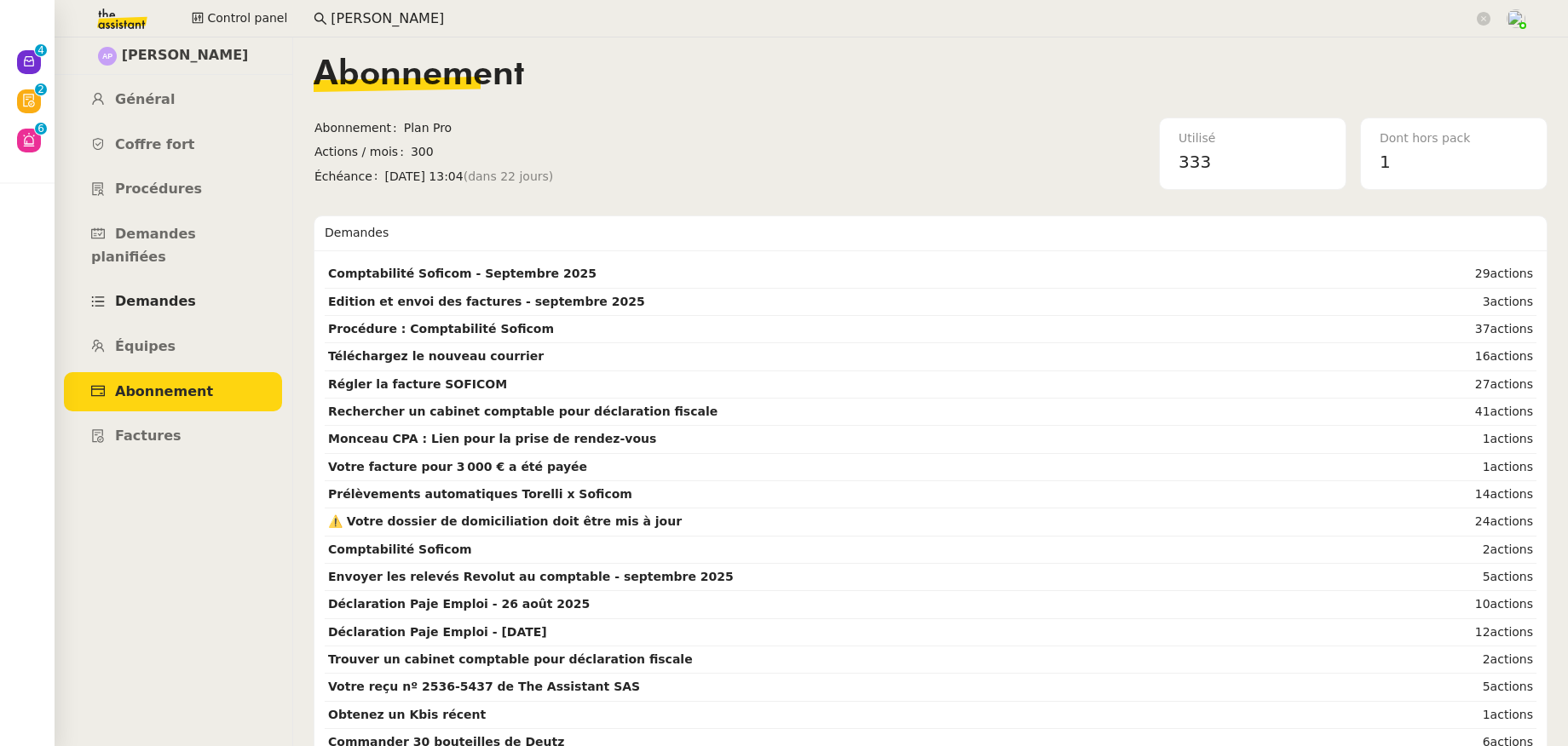
click at [160, 293] on span "Demandes" at bounding box center [156, 301] width 81 height 16
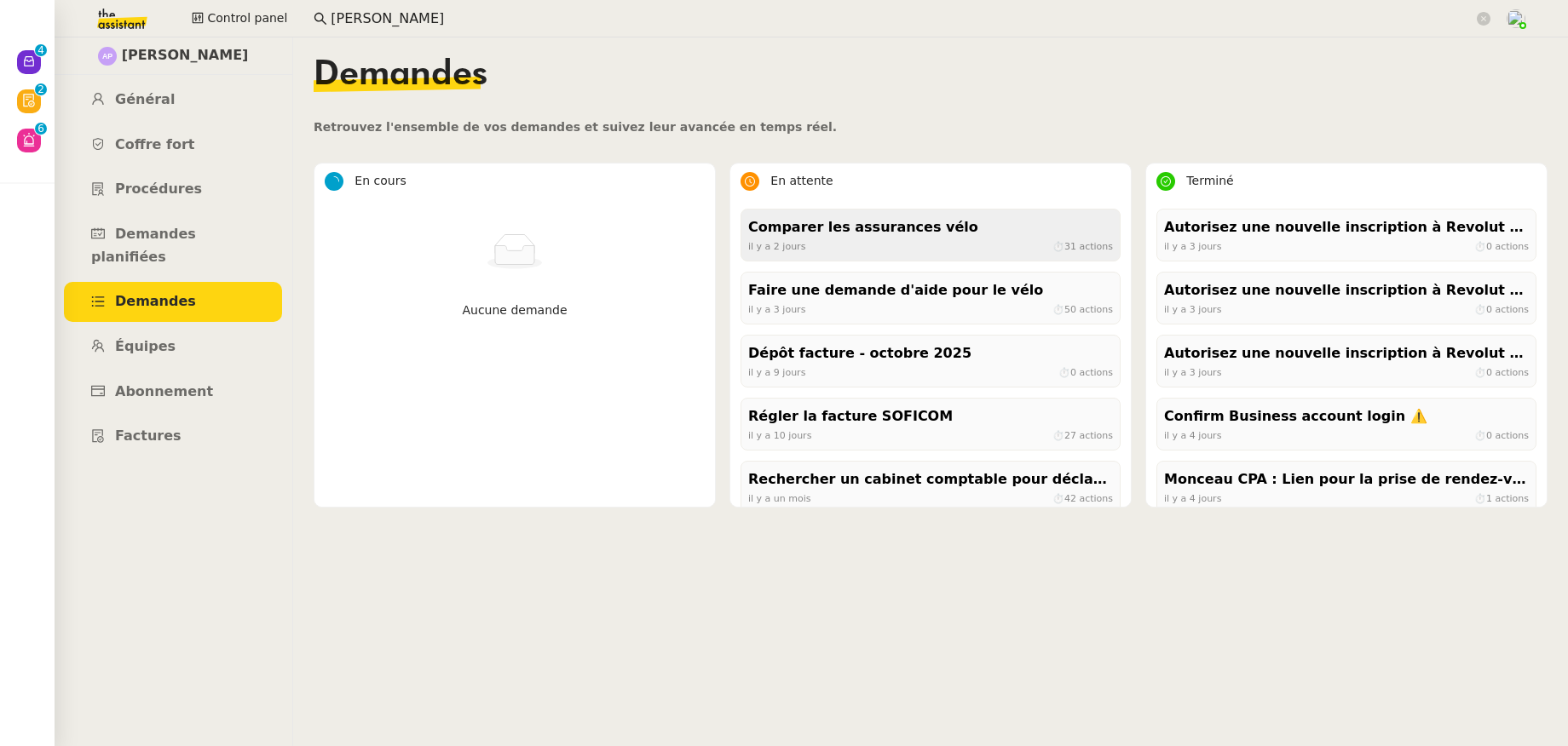
click at [881, 234] on div "Comparer les assurances vélo" at bounding box center [930, 228] width 365 height 23
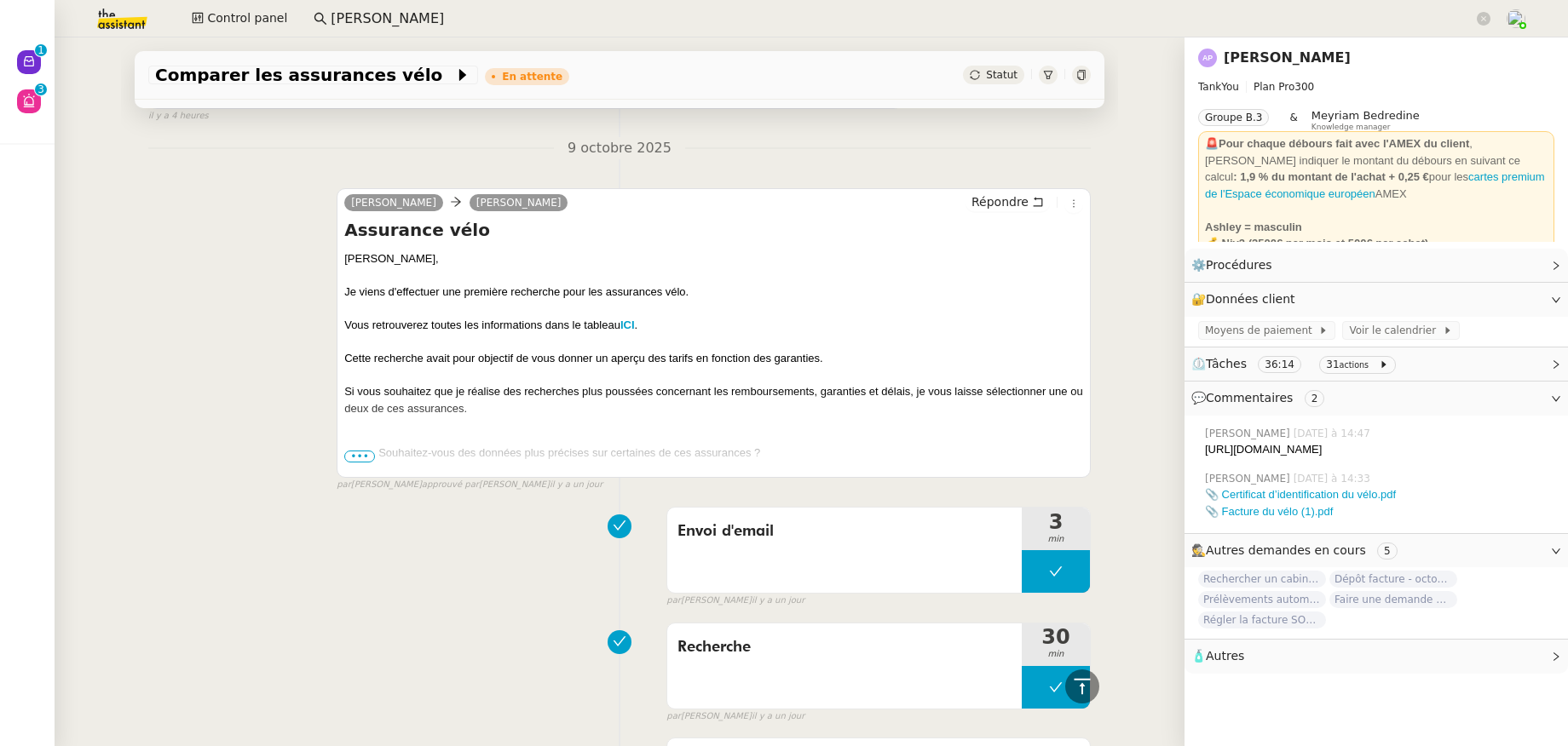
scroll to position [508, 0]
click at [1232, 49] on link "[PERSON_NAME]" at bounding box center [1286, 58] width 127 height 16
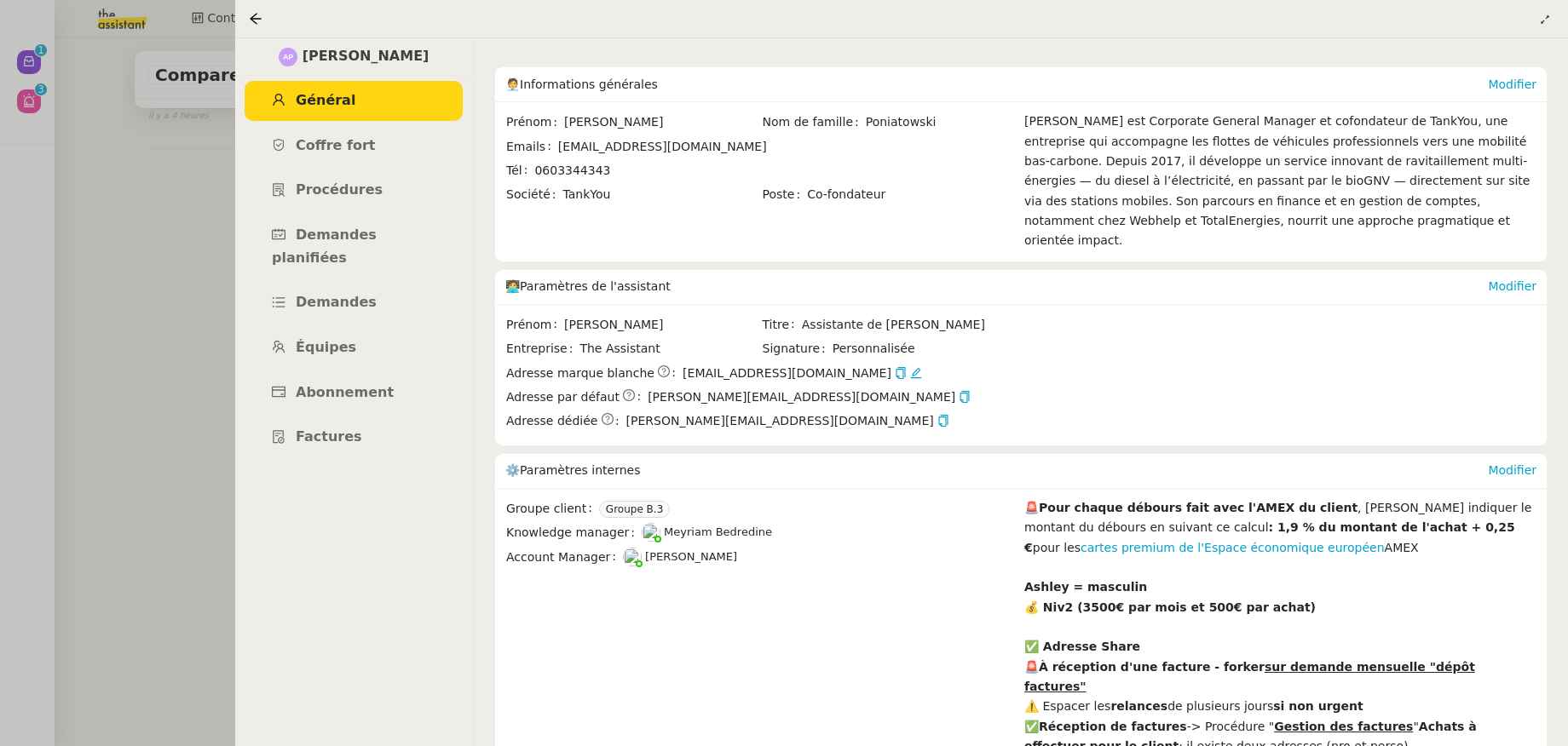
scroll to position [188, 0]
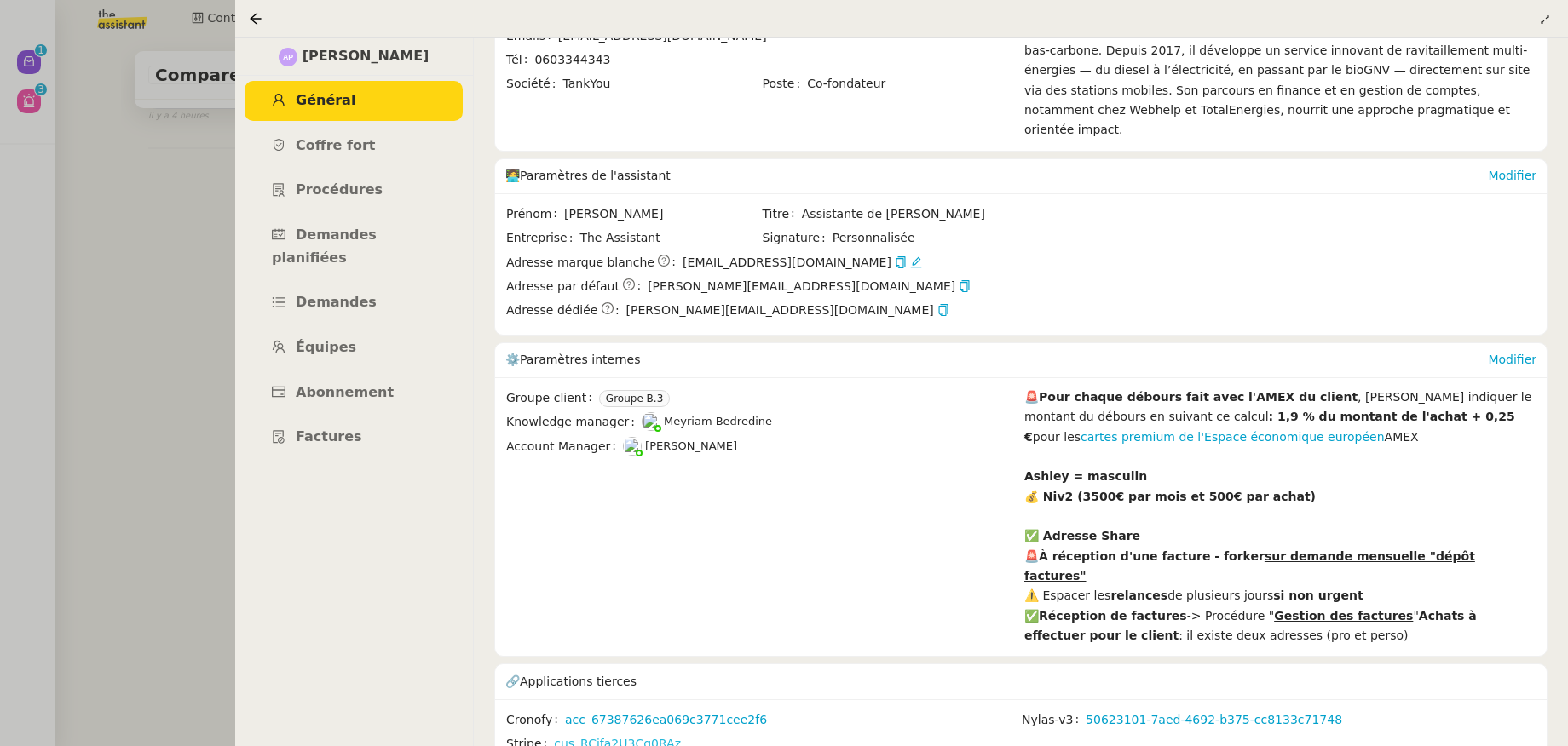
click at [660, 734] on link "cus_RCifa2U3Cq0RAz" at bounding box center [617, 744] width 127 height 20
click at [252, 24] on icon at bounding box center [255, 18] width 14 height 13
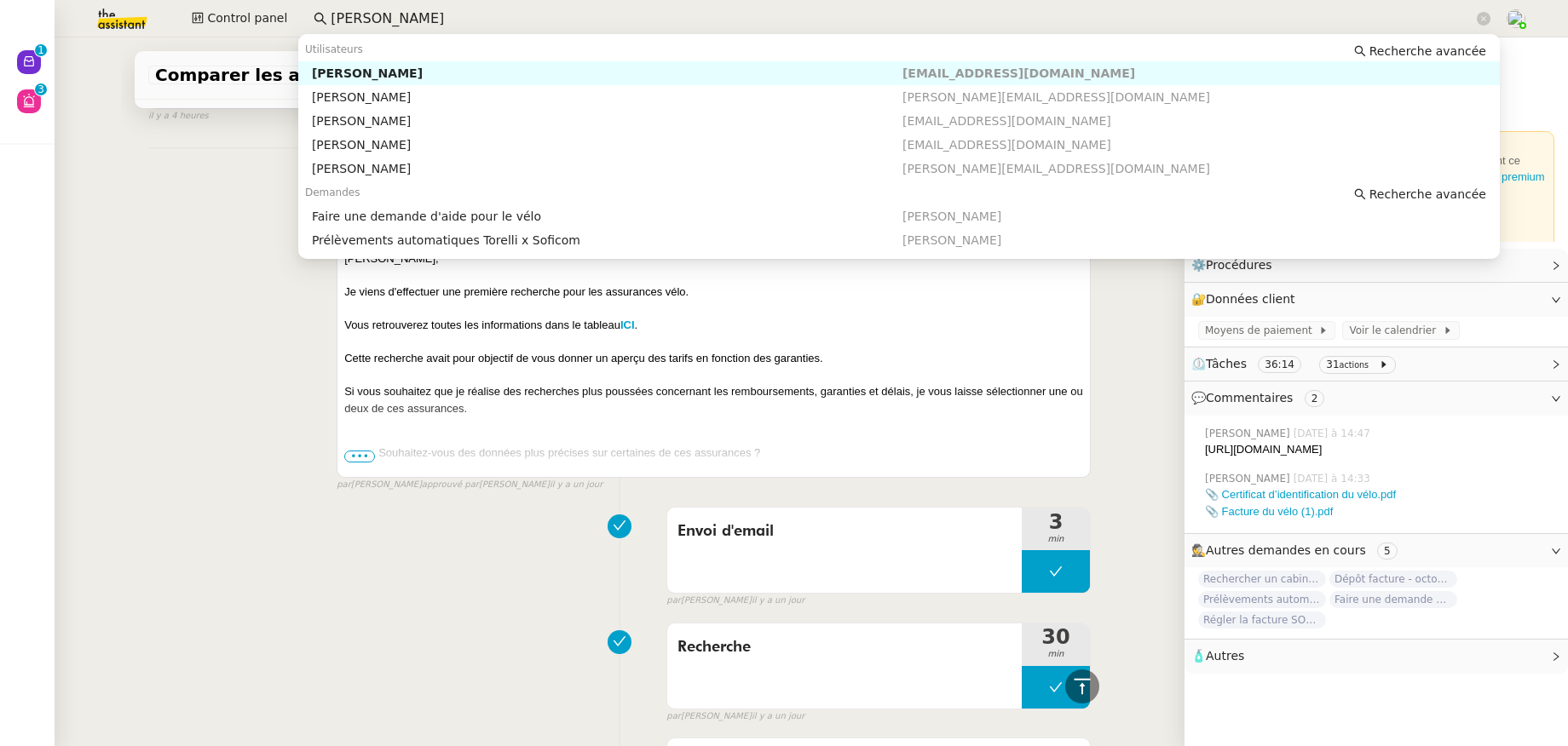
drag, startPoint x: 386, startPoint y: 22, endPoint x: 303, endPoint y: 19, distance: 83.1
click at [304, 19] on nz-input-group "ashley" at bounding box center [902, 19] width 1195 height 25
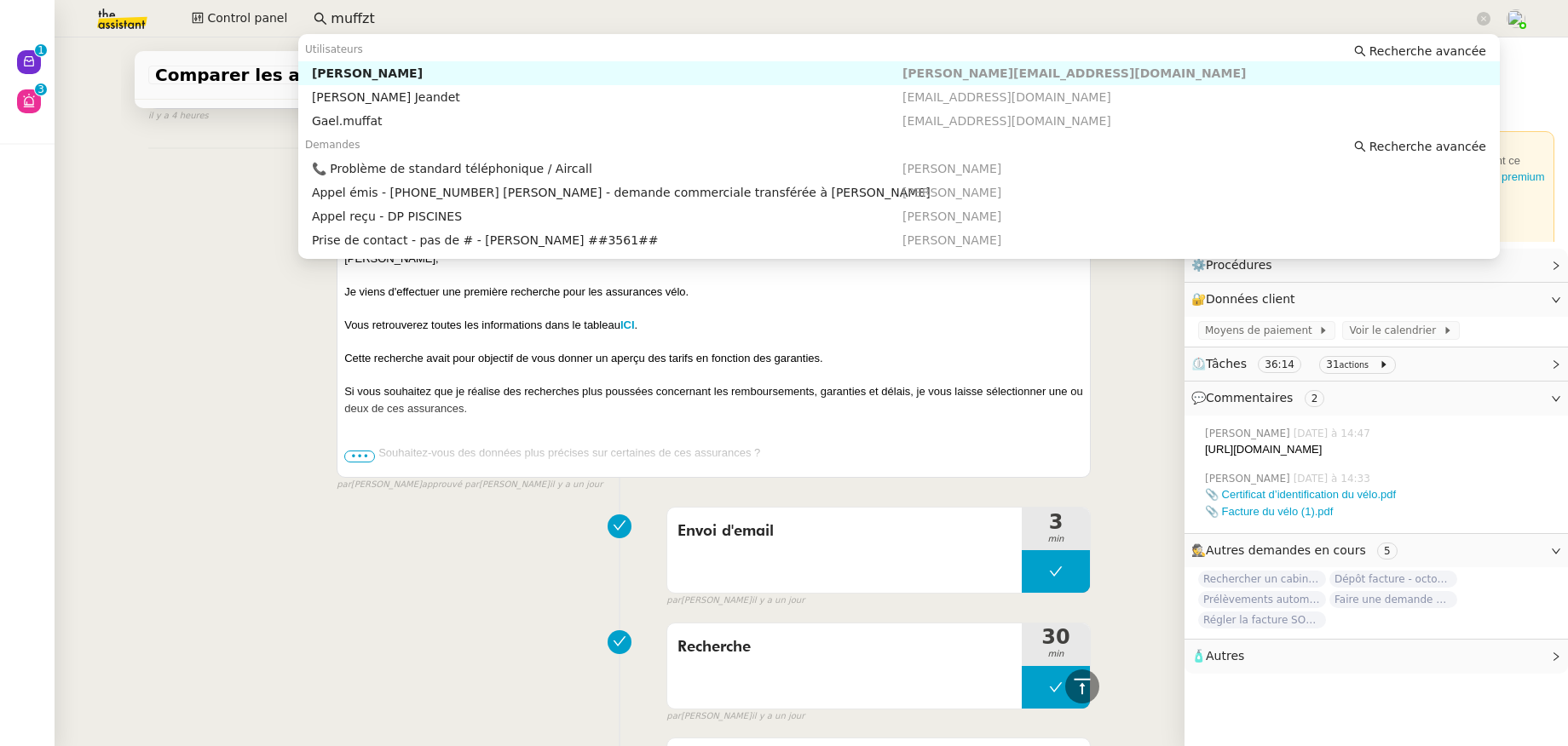
click at [369, 67] on div "Franck MUFFAT-JEANDET" at bounding box center [607, 73] width 590 height 15
type input "muffzt"
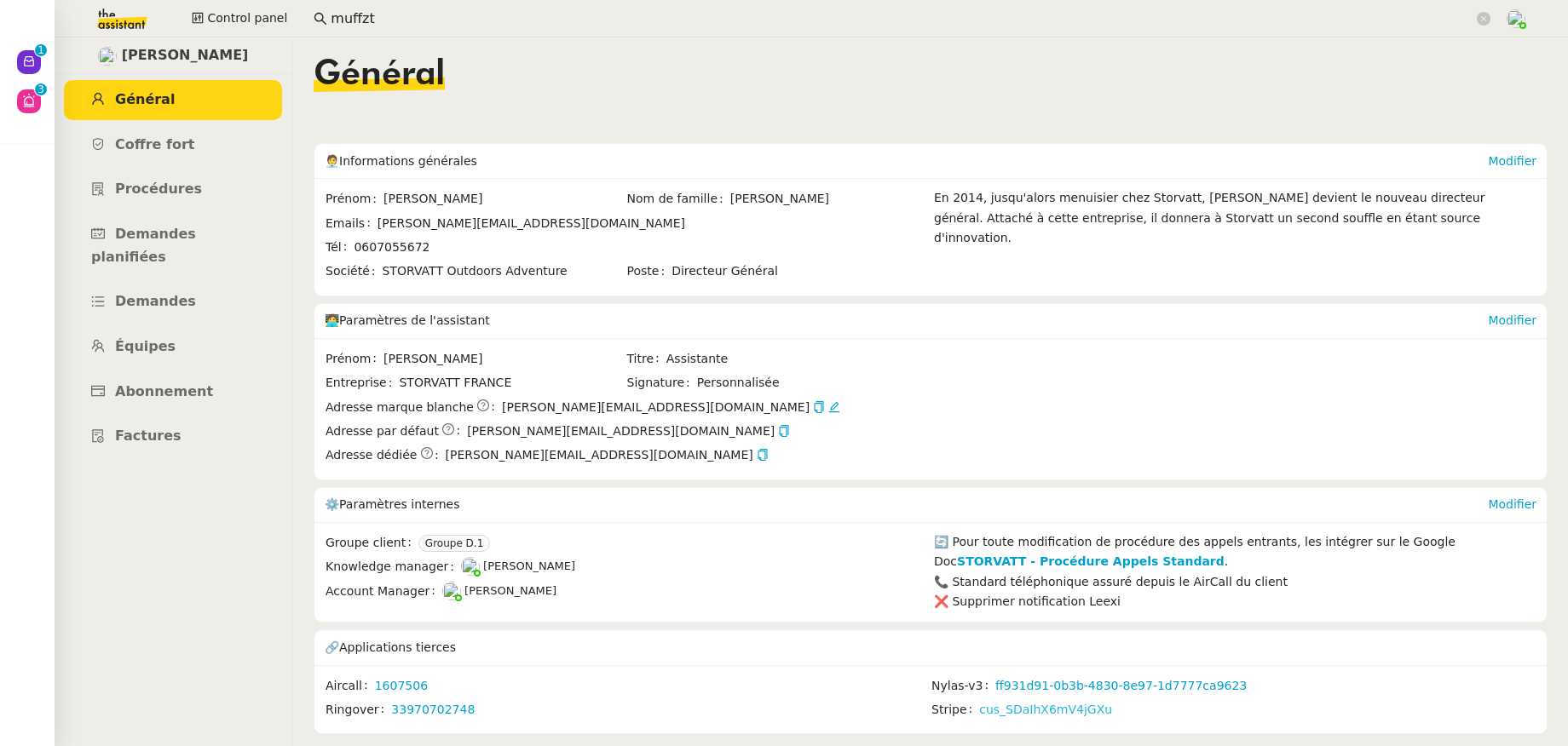
click at [981, 711] on link "cus_SDaIhX6mV4jGXu" at bounding box center [1046, 710] width 133 height 20
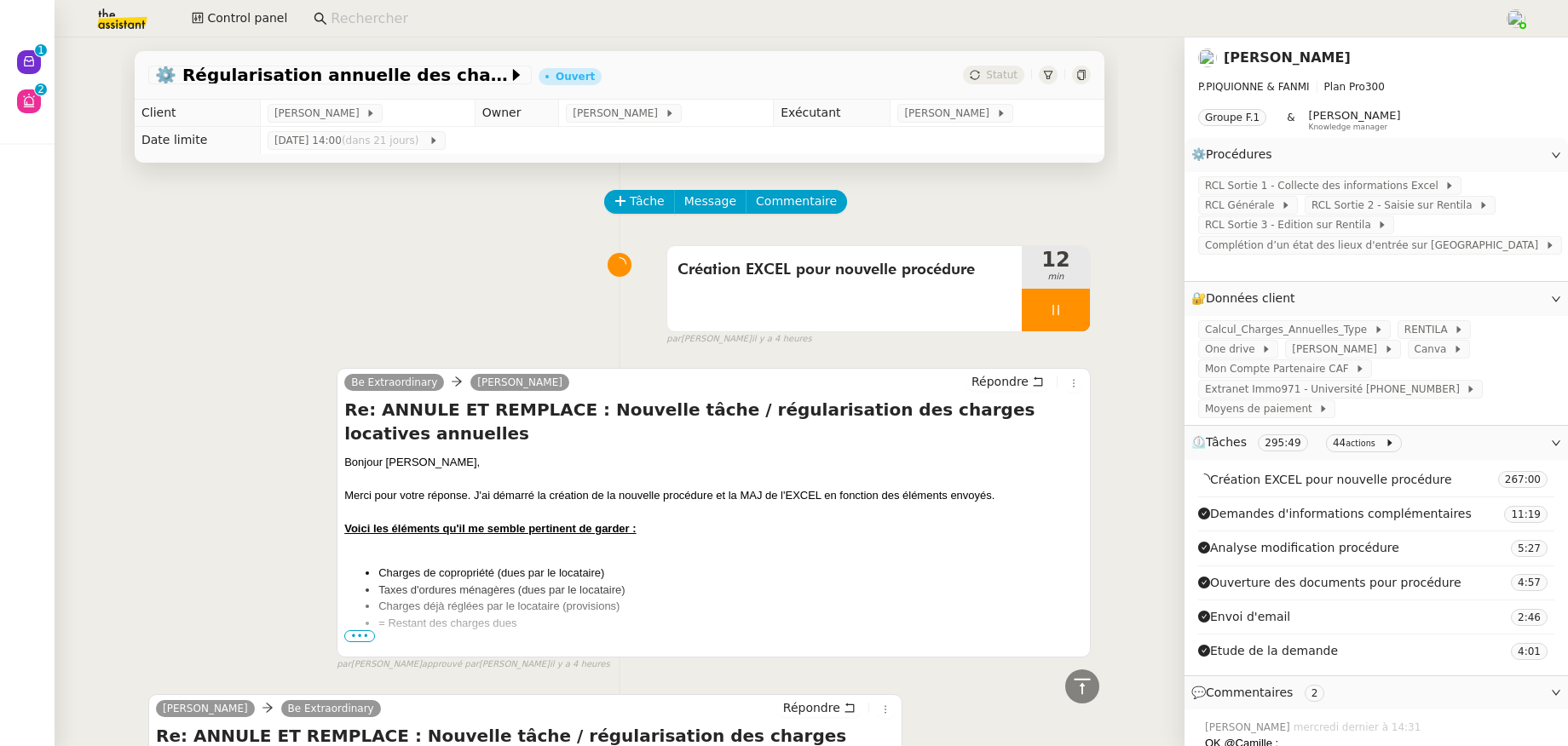
scroll to position [5957, 0]
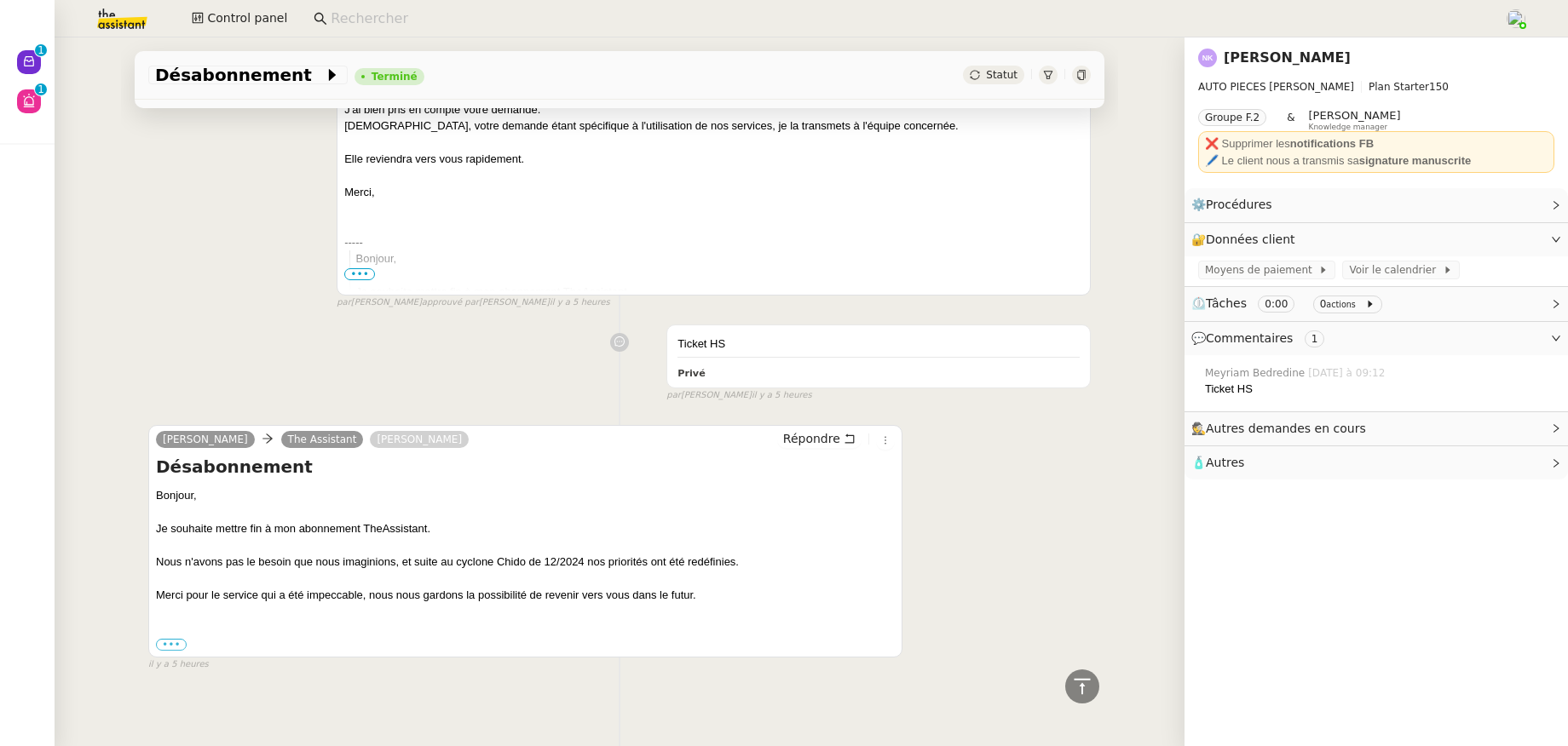
scroll to position [399, 0]
click at [165, 647] on div "10 oct. 2025, 08:53:32" at bounding box center [155, 636] width 112 height 42
click at [77, 676] on div "Désabonnement Terminé Statut Client Naresh FAZAL KARIM Owner Frédérique Albert …" at bounding box center [619, 392] width 1130 height 709
click at [156, 646] on label "•••" at bounding box center [171, 642] width 31 height 12
click at [0, 0] on input "•••" at bounding box center [0, 0] width 0 height 0
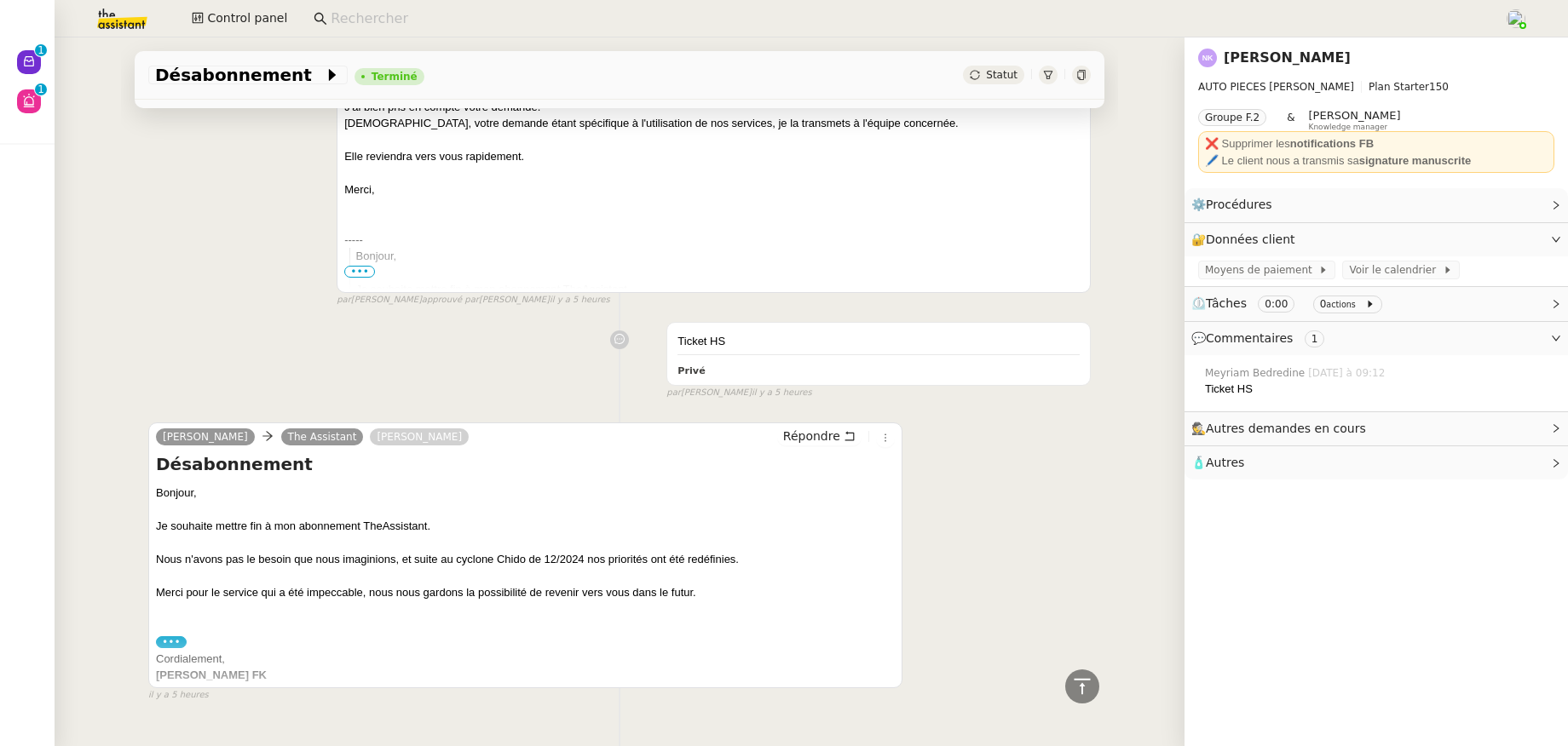
click at [1263, 59] on link "Naresh FAZAL KARIM" at bounding box center [1286, 58] width 127 height 16
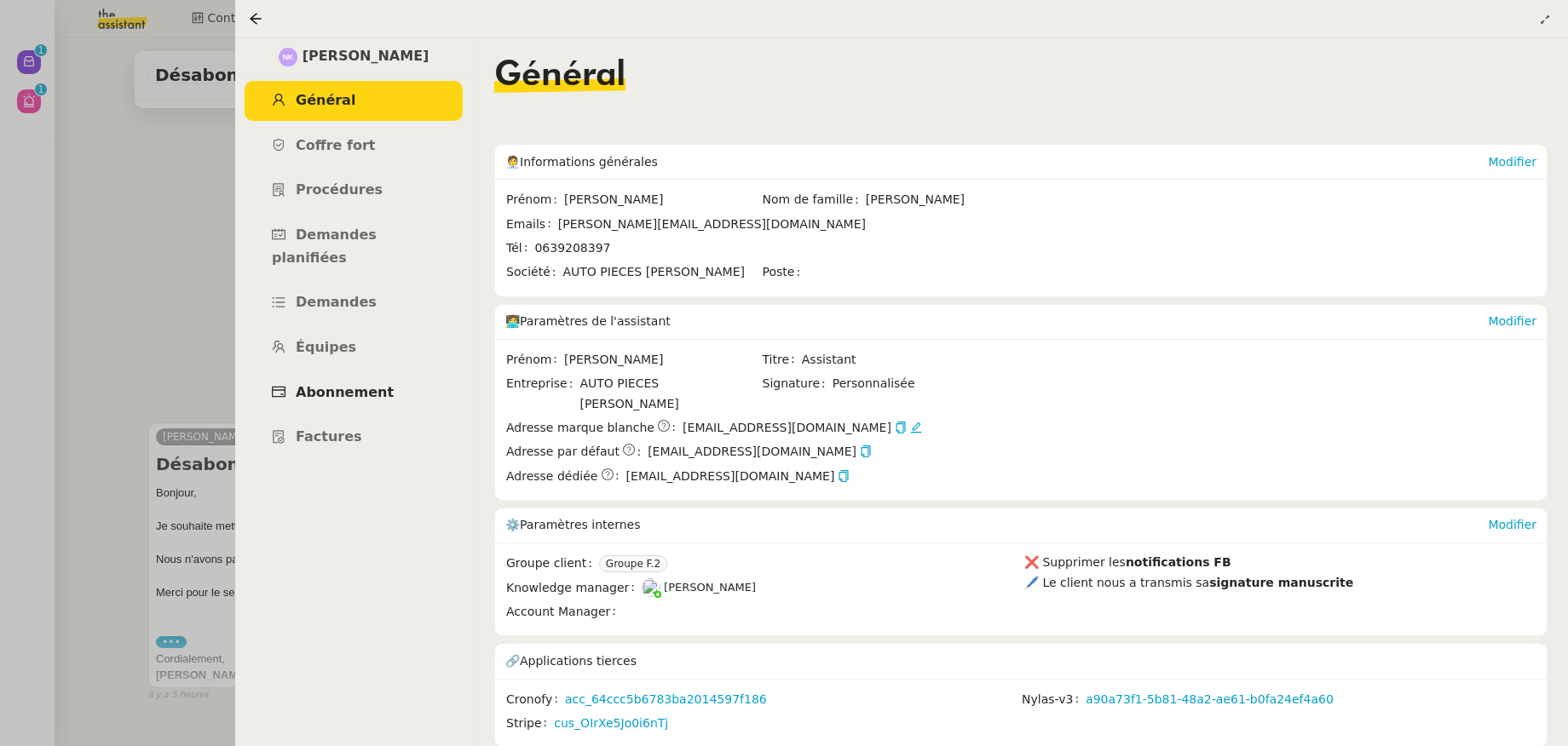
click at [343, 384] on span "Abonnement" at bounding box center [344, 392] width 98 height 16
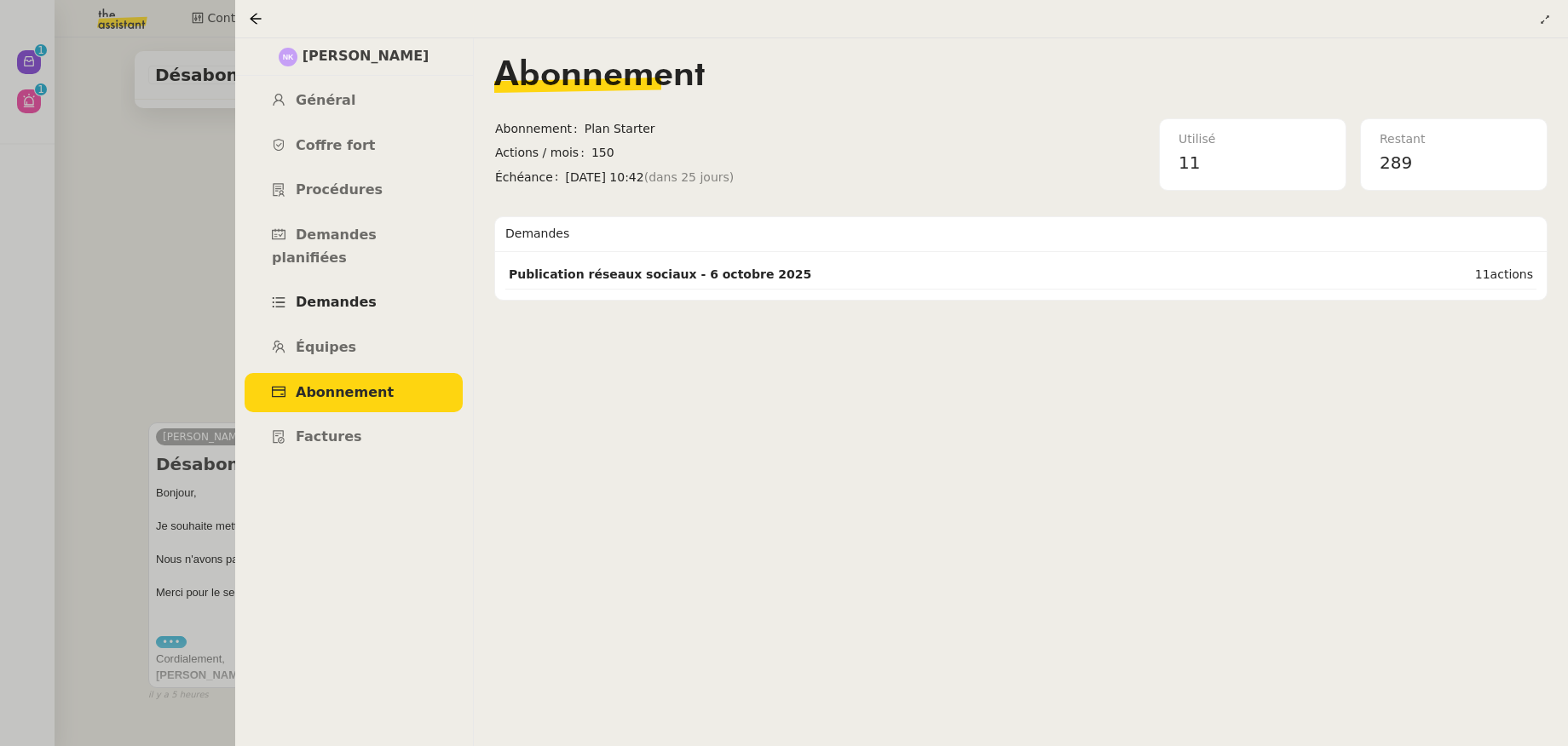
click at [315, 283] on link "Demandes" at bounding box center [354, 302] width 218 height 40
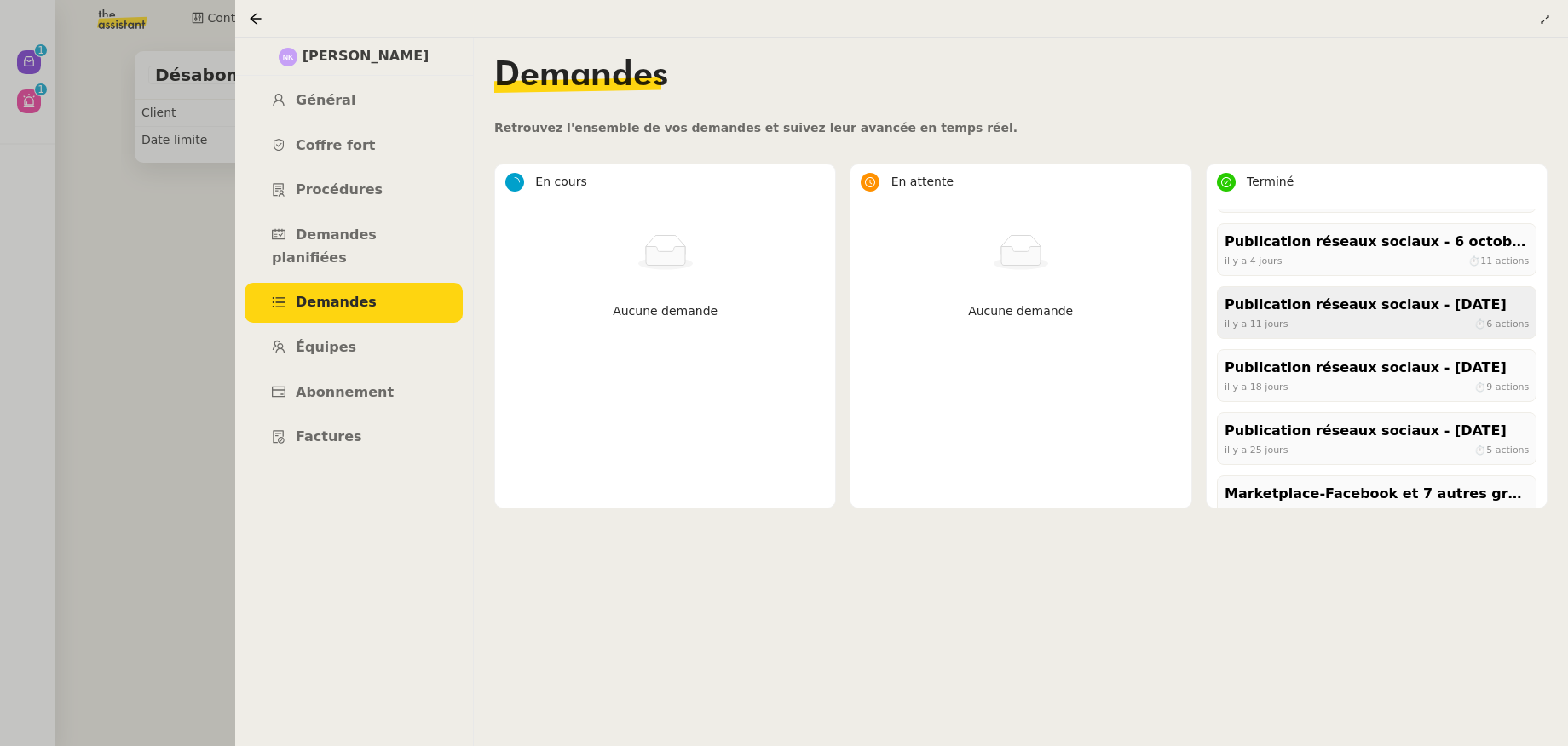
scroll to position [285, 0]
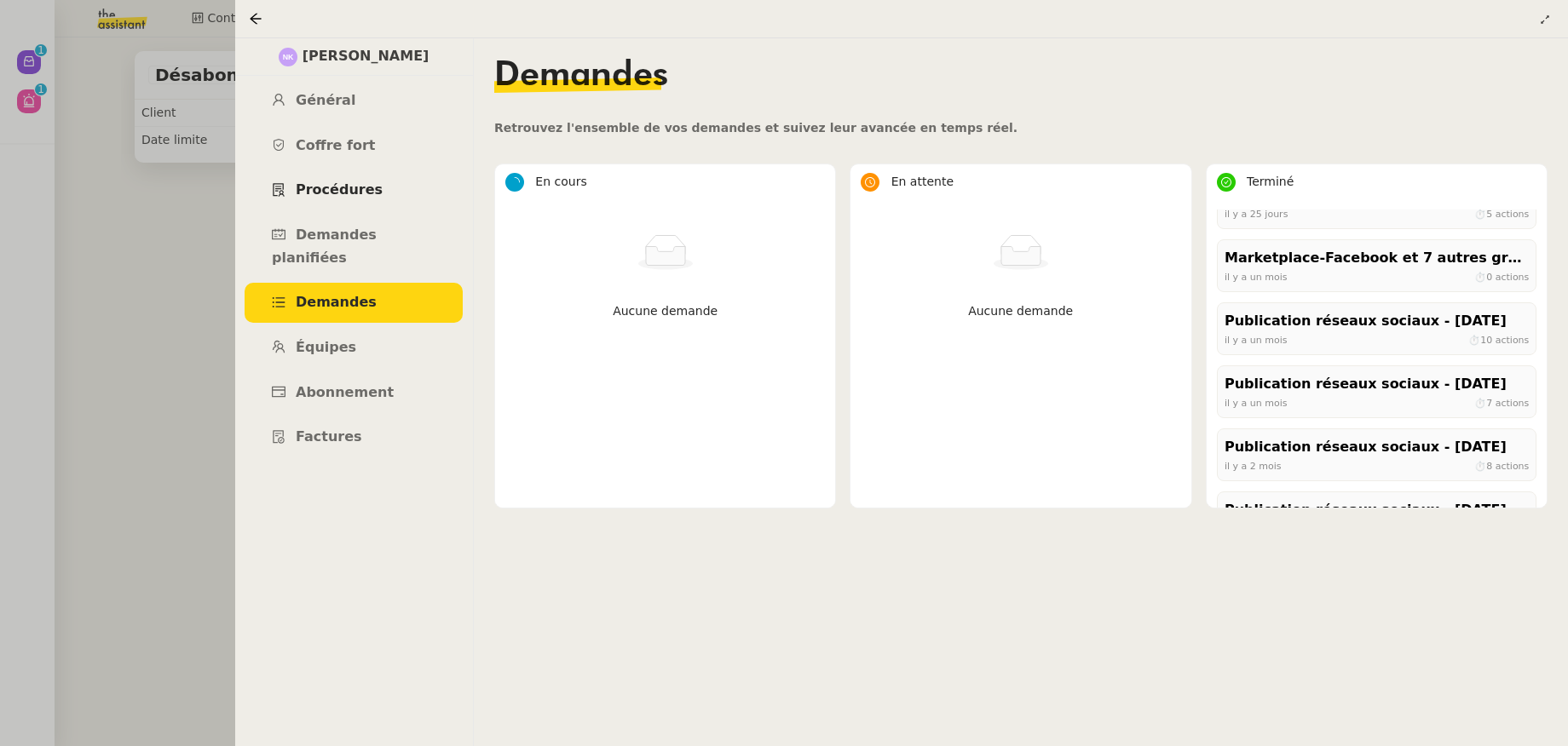
click at [362, 187] on span "Procédures" at bounding box center [338, 190] width 87 height 16
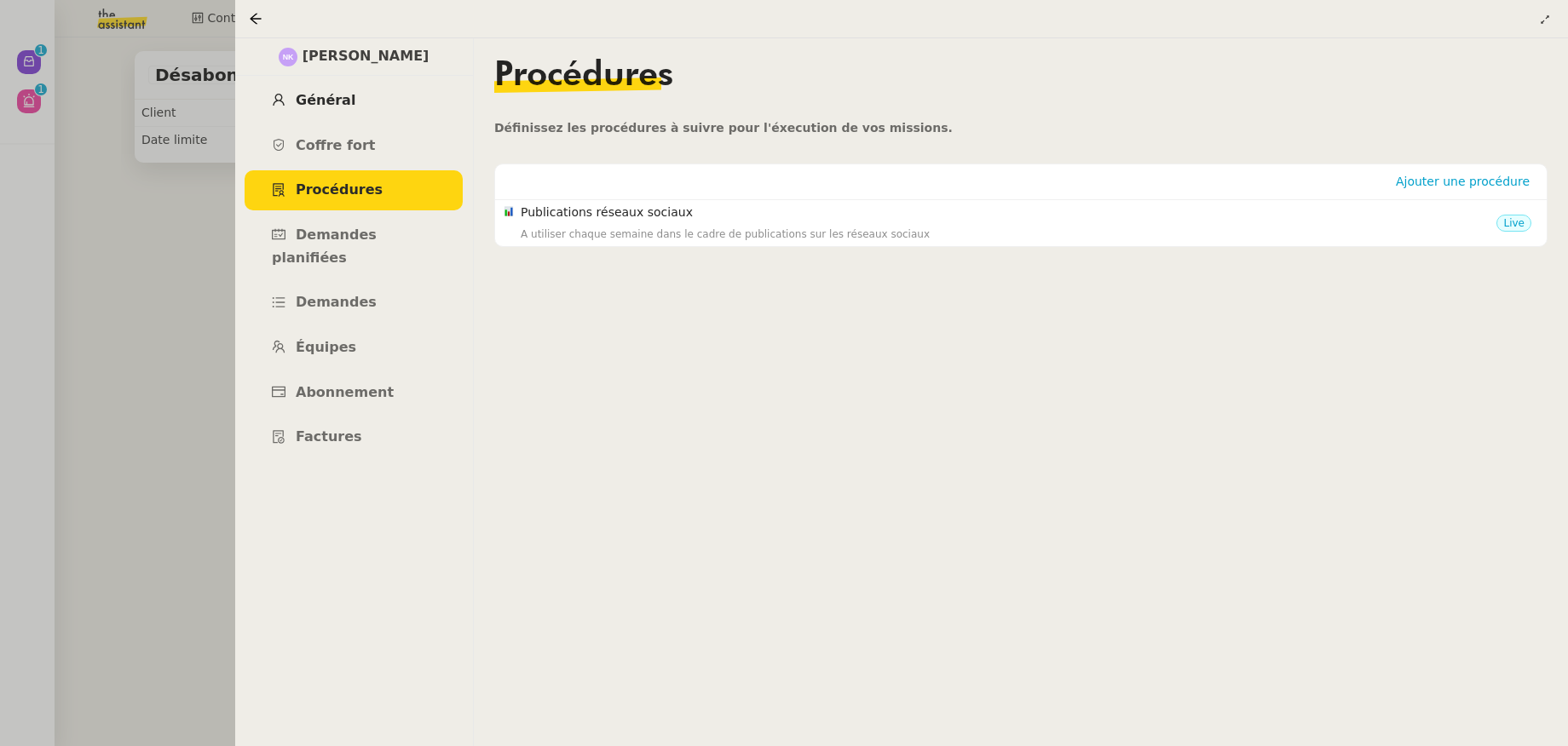
click at [302, 96] on span "Général" at bounding box center [325, 100] width 59 height 16
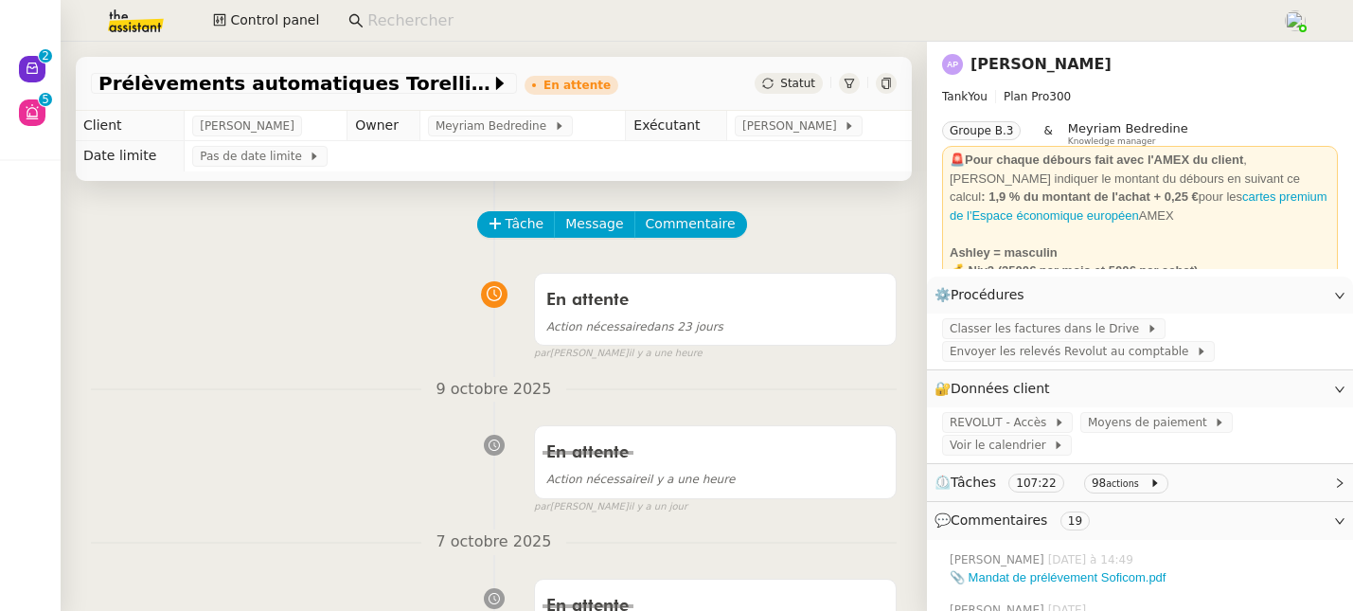
click at [1035, 64] on link "[PERSON_NAME]" at bounding box center [1040, 64] width 141 height 18
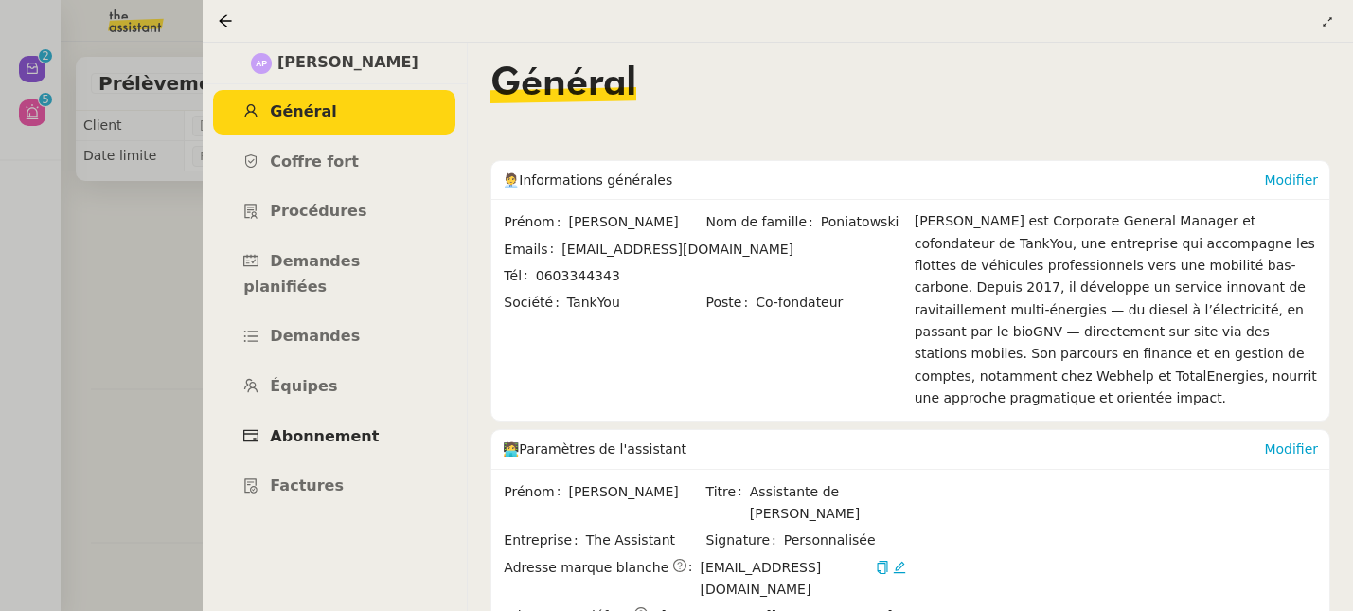
click at [345, 427] on span "Abonnement" at bounding box center [324, 436] width 109 height 18
